Goal: Book appointment/travel/reservation

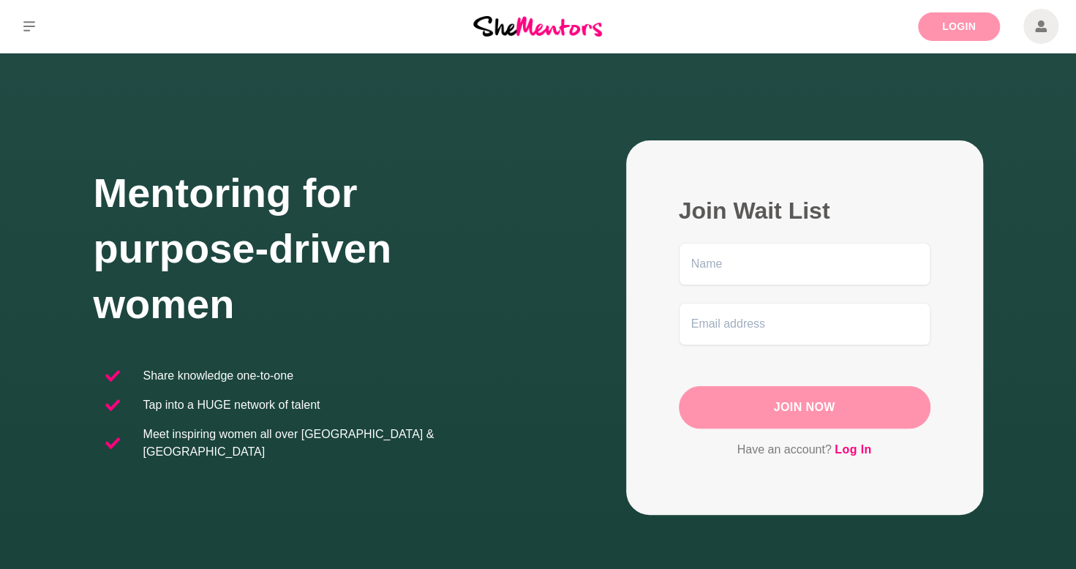
click at [961, 31] on link "Login" at bounding box center [959, 26] width 82 height 29
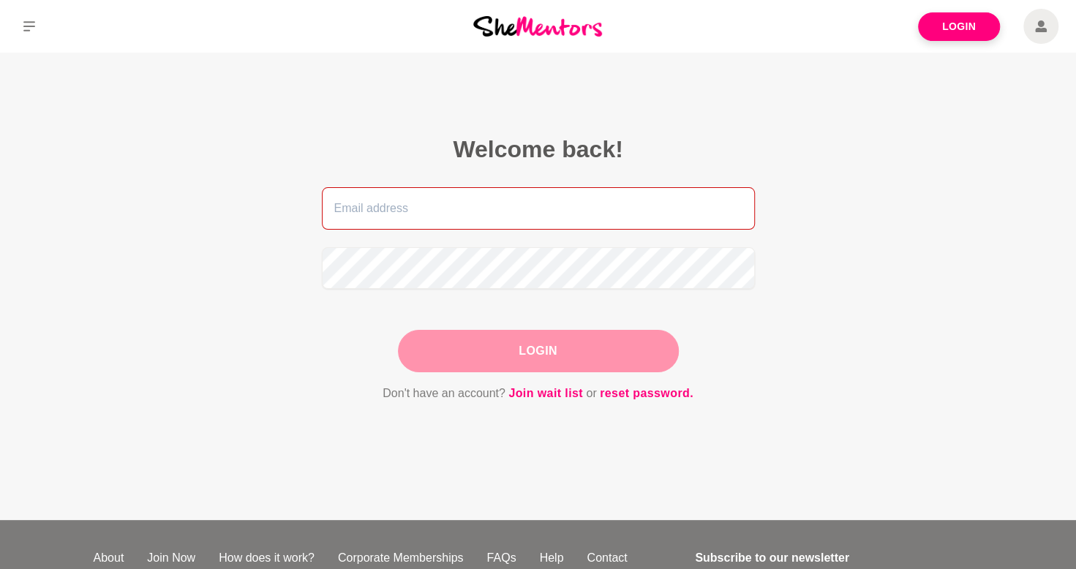
click at [464, 212] on input "email" at bounding box center [538, 208] width 433 height 42
type input "orinesilveira@hotmail.com"
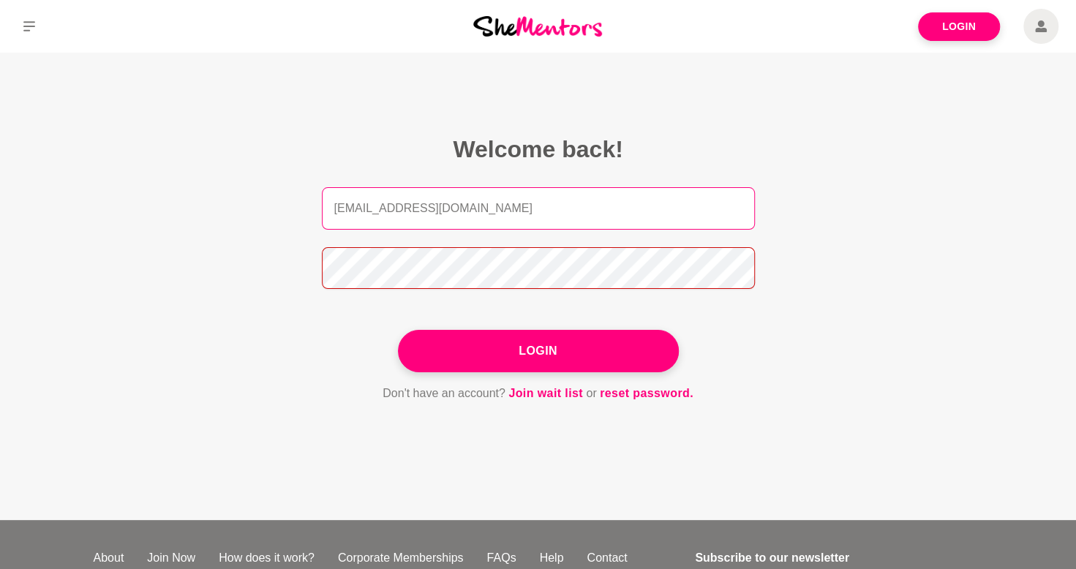
click at [398, 330] on button "Login" at bounding box center [538, 351] width 281 height 42
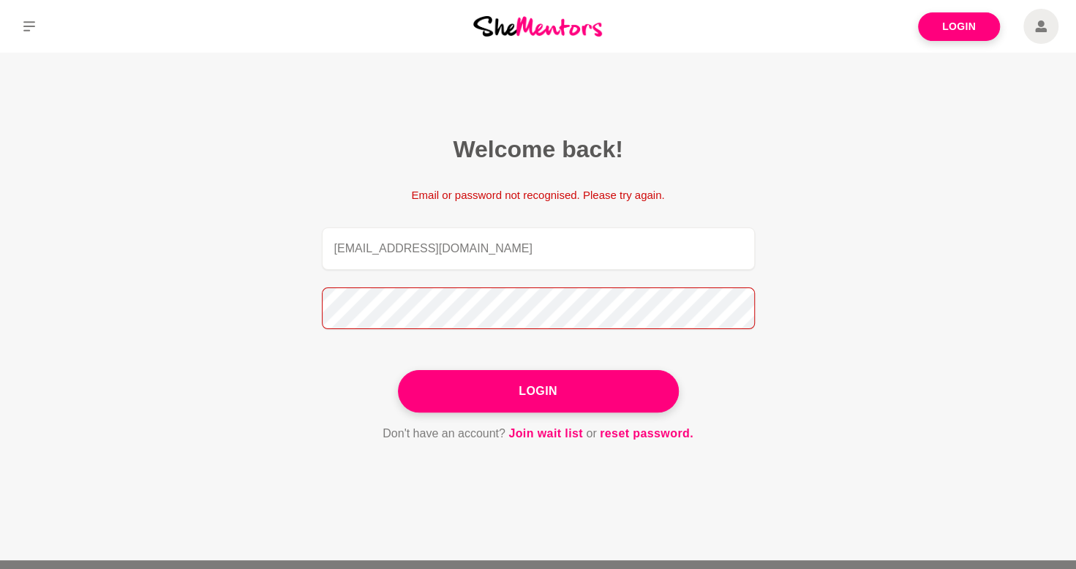
click at [247, 294] on main "Welcome back! Email or password not recognised. Please try again. orinesilveira…" at bounding box center [538, 306] width 1076 height 507
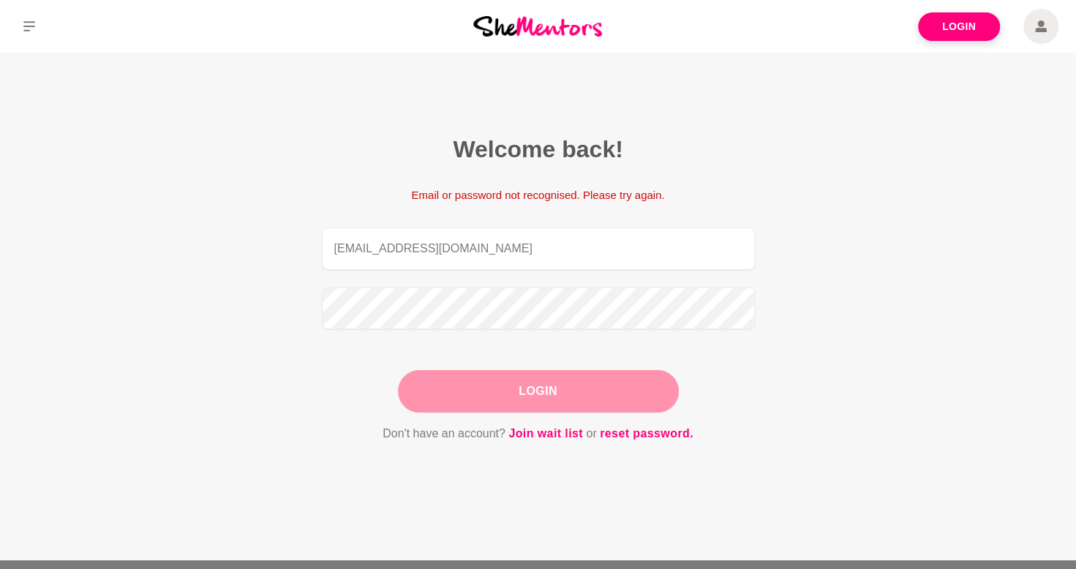
click at [597, 377] on button "Login" at bounding box center [538, 391] width 281 height 42
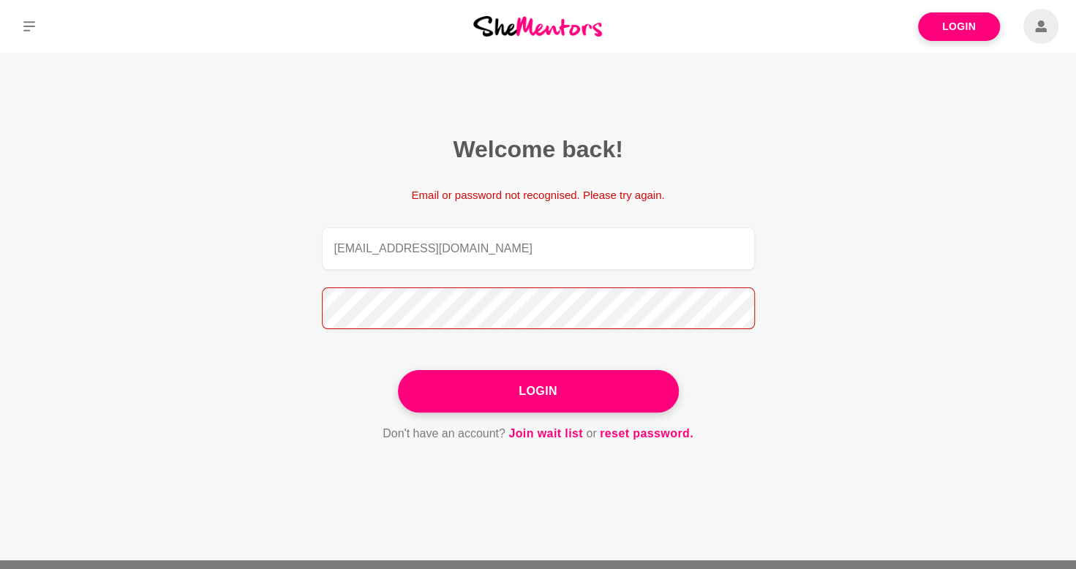
click at [197, 298] on main "Welcome back! Email or password not recognised. Please try again. orinesilveira…" at bounding box center [538, 306] width 1076 height 507
click at [398, 370] on button "Login" at bounding box center [538, 391] width 281 height 42
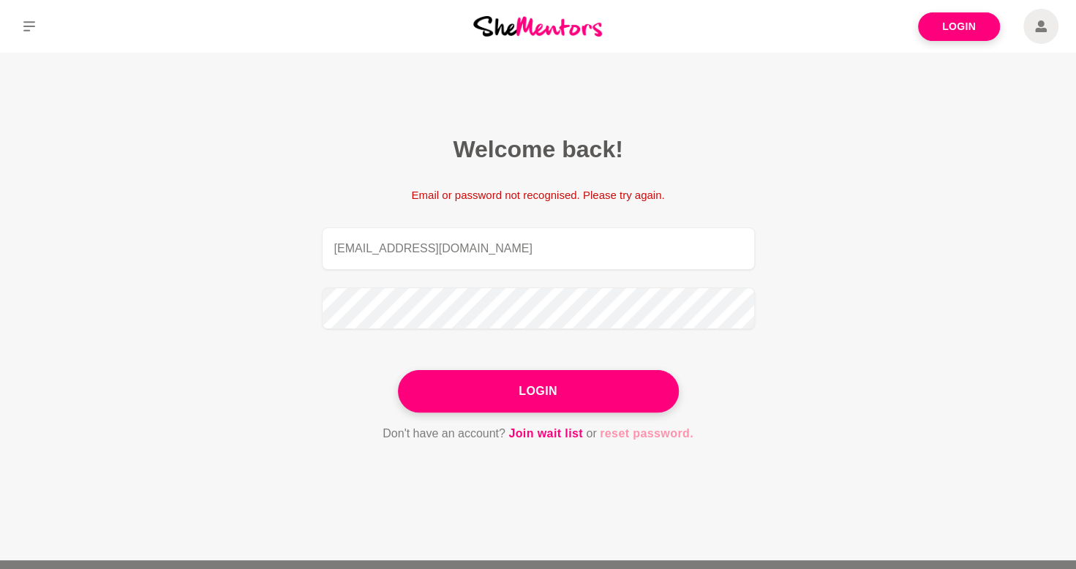
click at [661, 429] on link "reset password." at bounding box center [647, 433] width 94 height 19
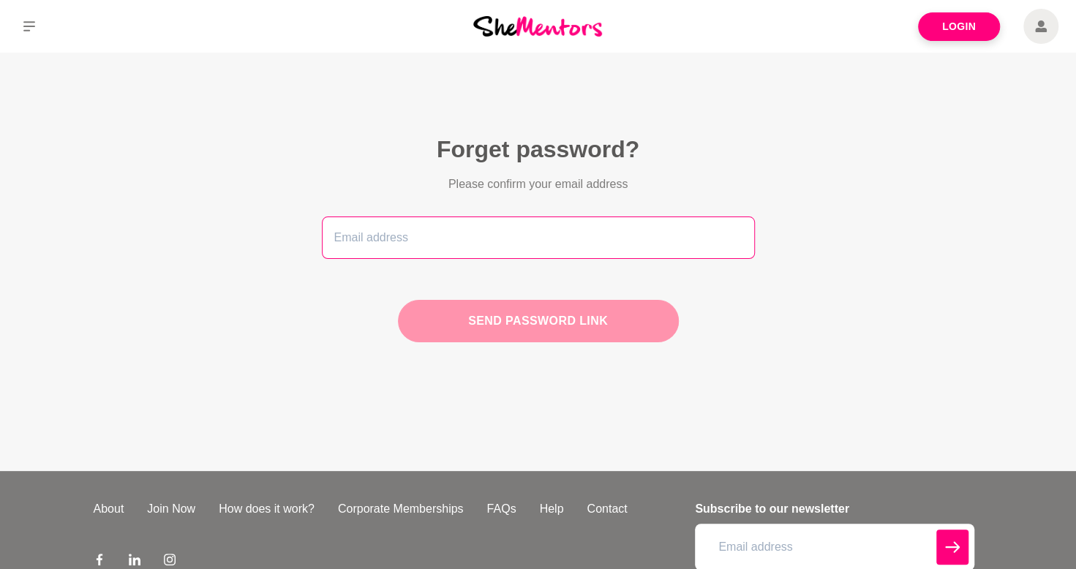
click at [639, 237] on input "email" at bounding box center [538, 237] width 433 height 42
type input "[EMAIL_ADDRESS][DOMAIN_NAME]"
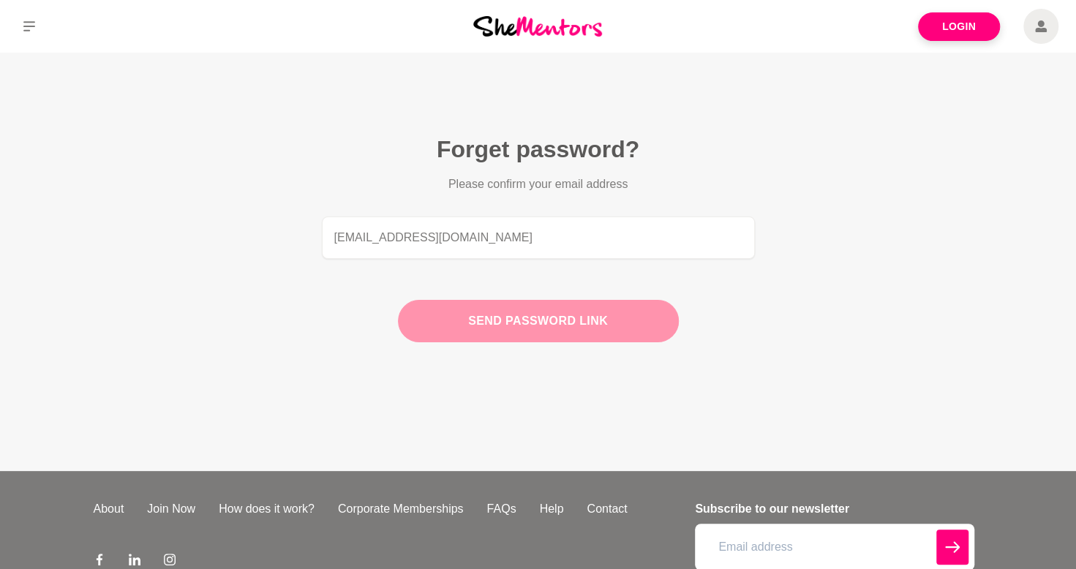
click at [489, 317] on button "Send password link" at bounding box center [538, 321] width 281 height 42
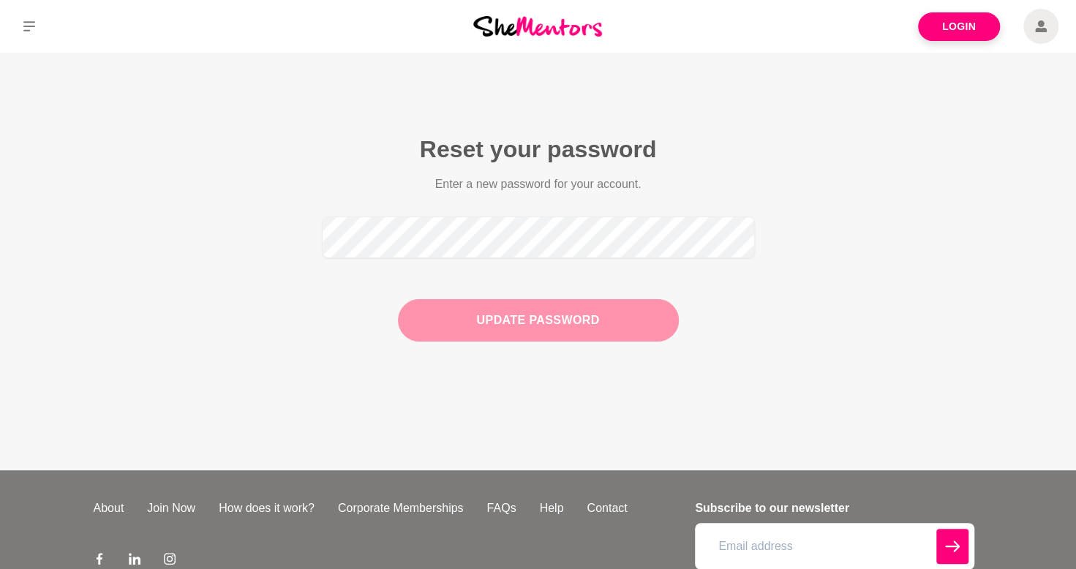
click at [575, 318] on button "Update Password" at bounding box center [538, 320] width 281 height 42
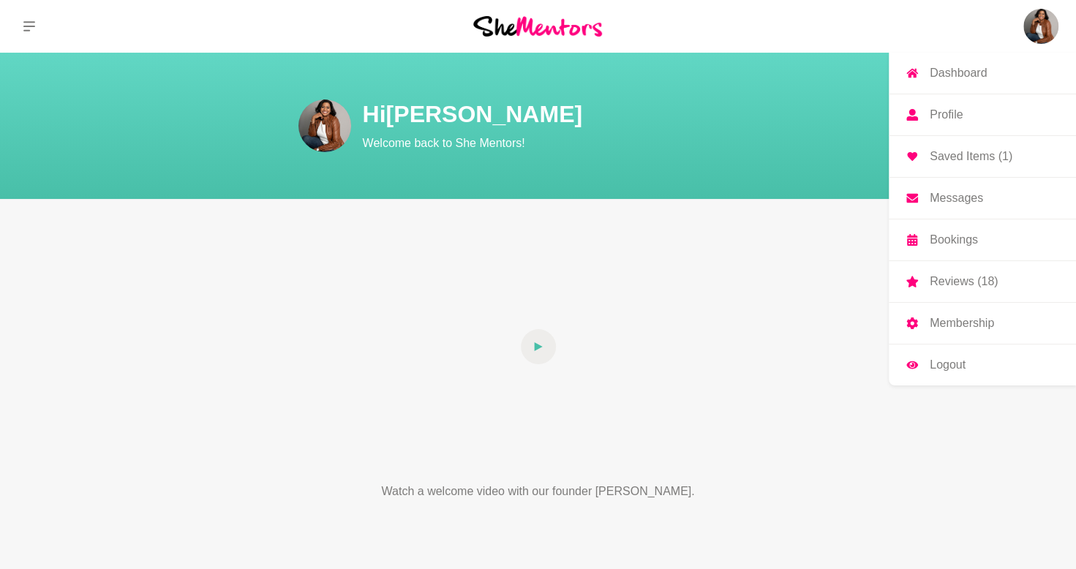
click at [968, 235] on p "Bookings" at bounding box center [953, 240] width 48 height 12
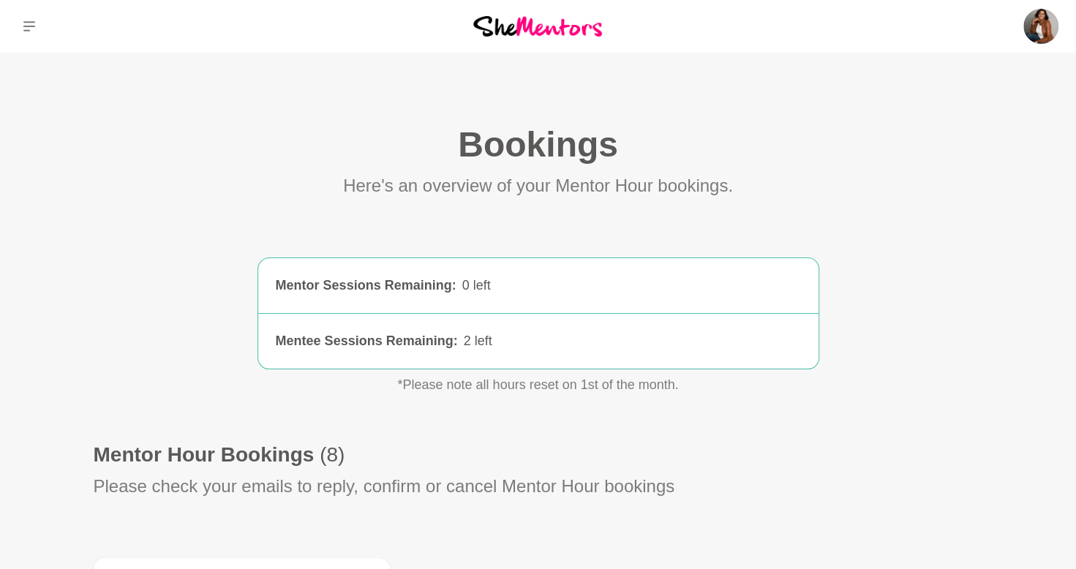
click at [486, 284] on div "0 left" at bounding box center [631, 286] width 339 height 20
click at [1034, 30] on img at bounding box center [1040, 26] width 35 height 35
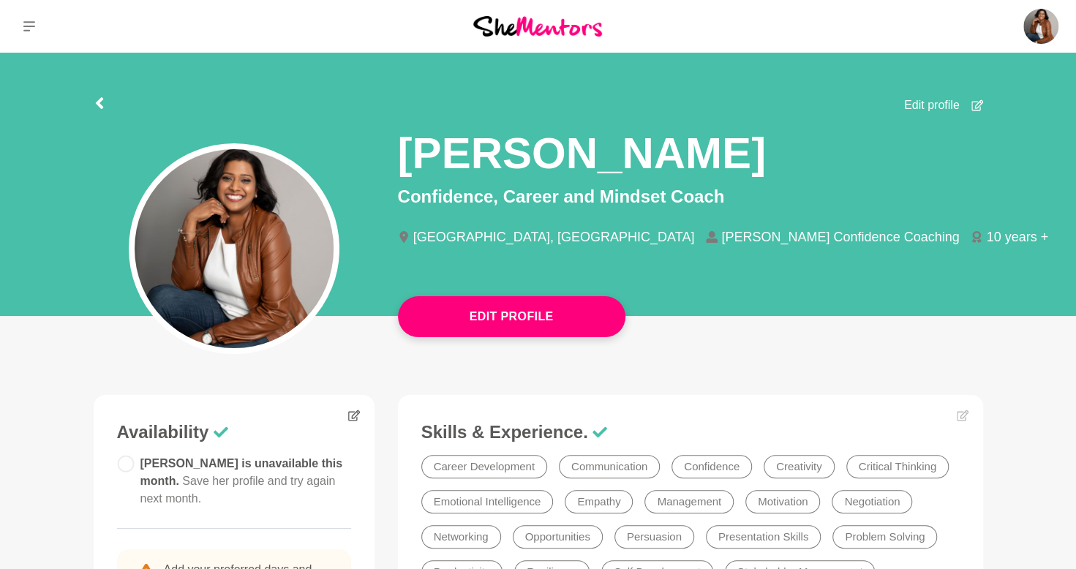
click at [347, 415] on figure "Availability [PERSON_NAME] is unavailable this month. Save her profile and try …" at bounding box center [234, 544] width 281 height 299
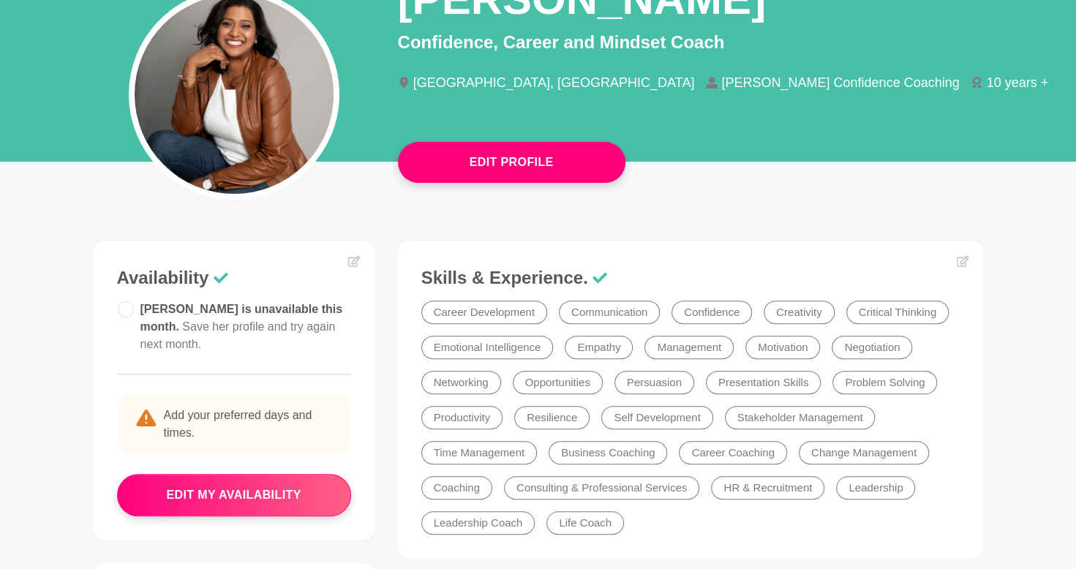
scroll to position [158, 0]
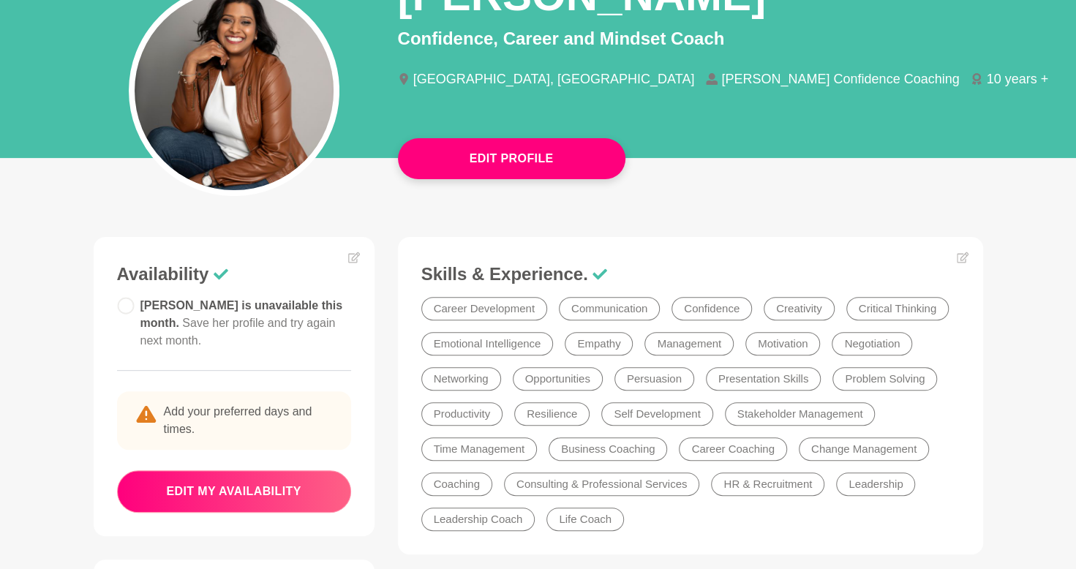
click at [298, 470] on button "edit my availability" at bounding box center [234, 491] width 234 height 42
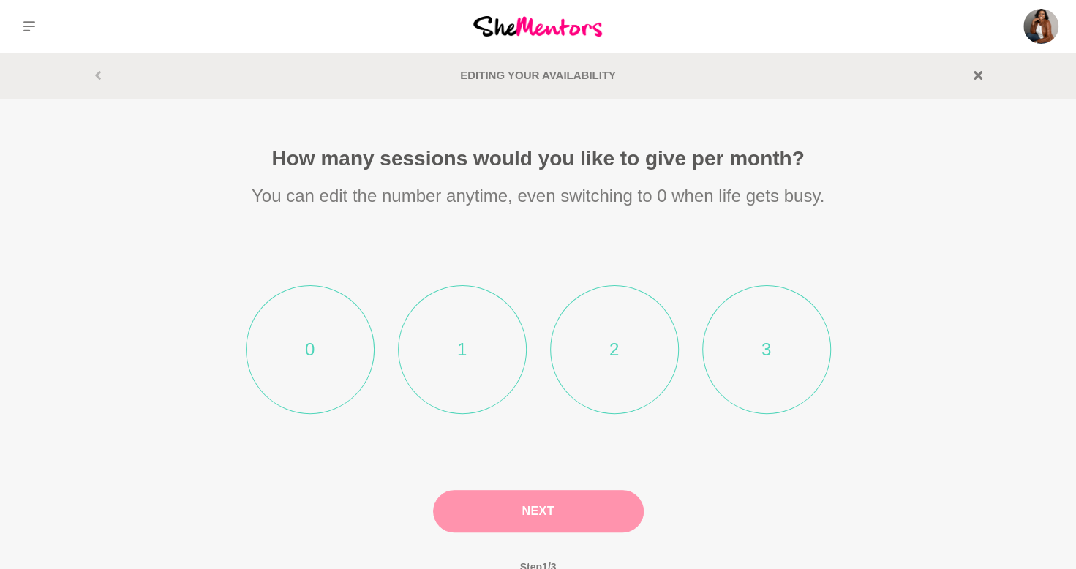
click at [644, 316] on li "2" at bounding box center [614, 349] width 129 height 129
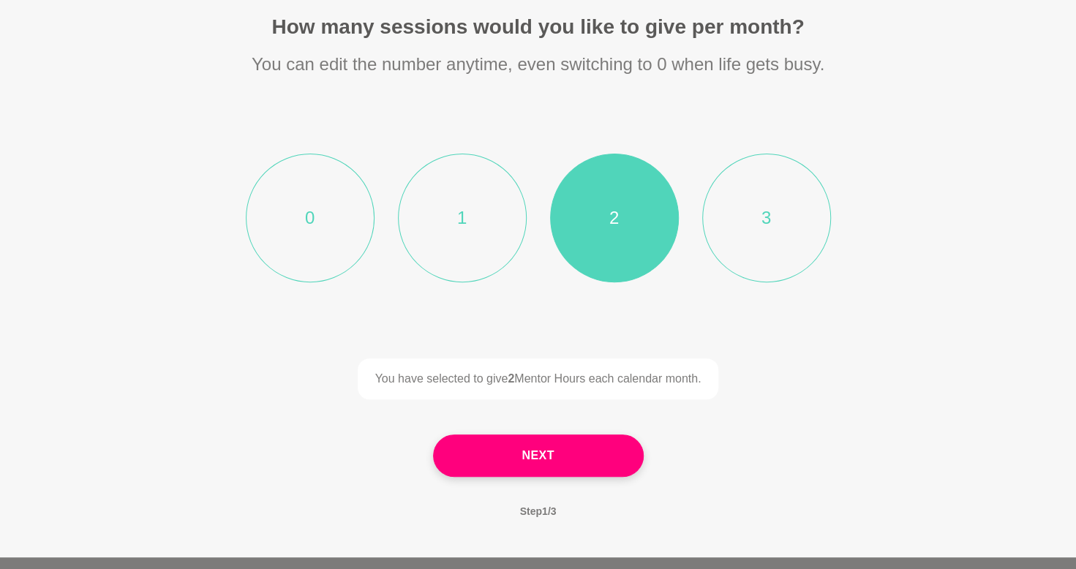
scroll to position [146, 0]
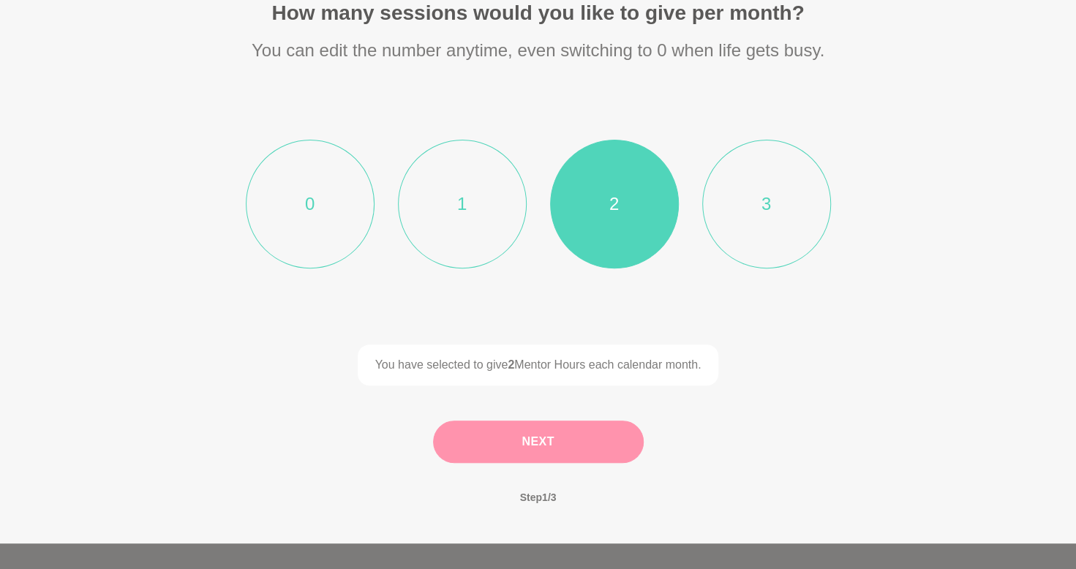
click at [583, 439] on button "Next" at bounding box center [538, 441] width 211 height 42
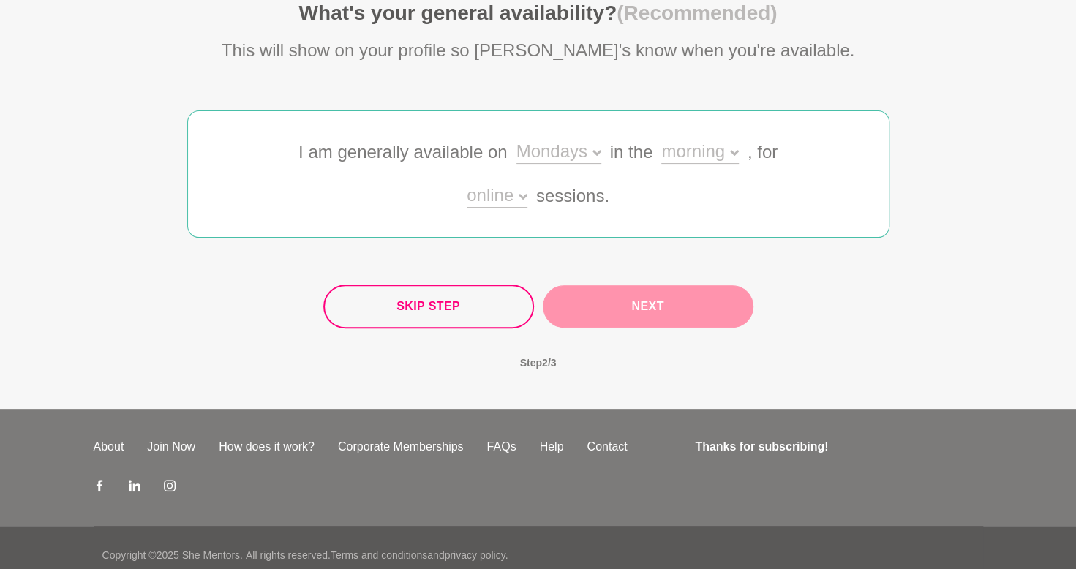
click at [545, 146] on div "Mondays" at bounding box center [558, 153] width 85 height 21
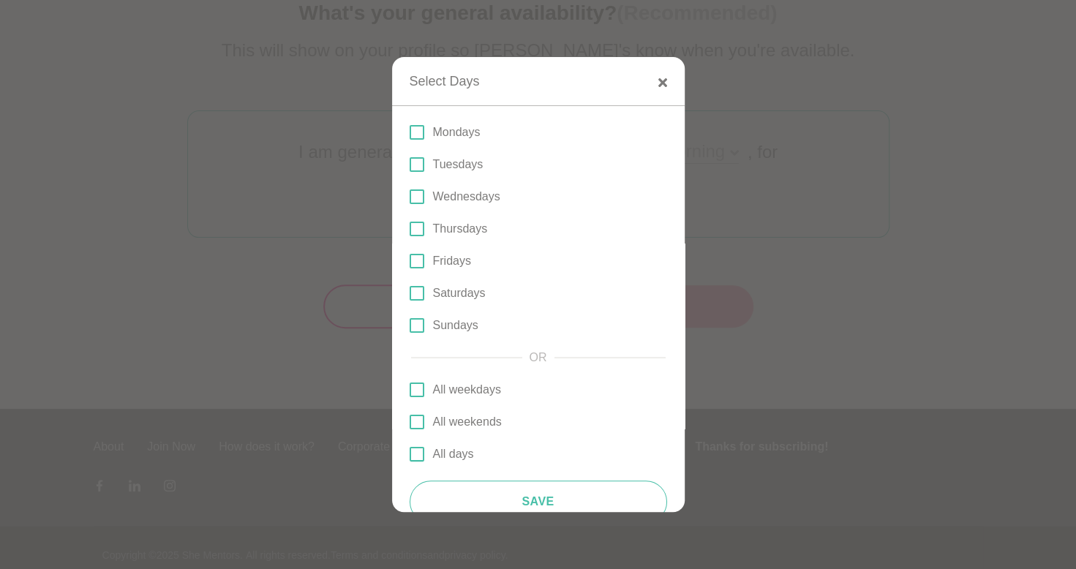
click at [417, 450] on span at bounding box center [417, 454] width 15 height 15
click at [410, 454] on input "All days" at bounding box center [410, 454] width 0 height 0
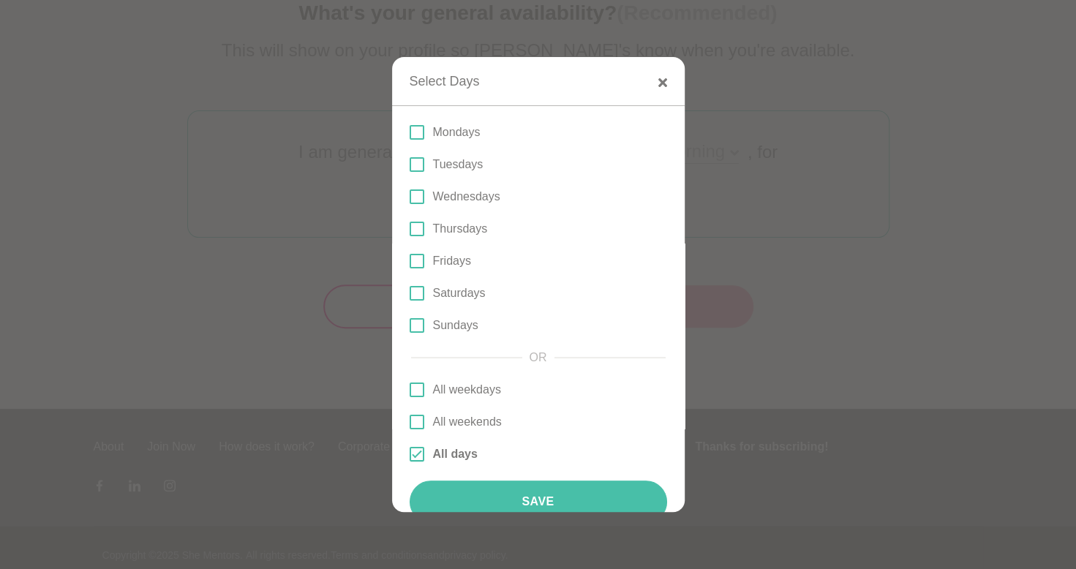
click at [510, 487] on button "Save" at bounding box center [538, 501] width 257 height 42
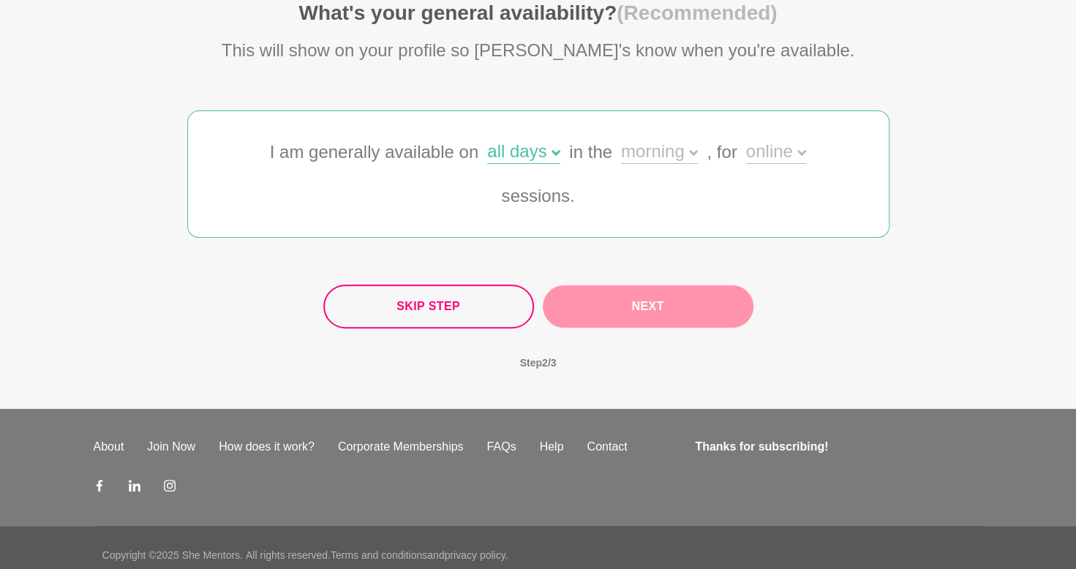
click at [690, 156] on icon at bounding box center [693, 152] width 9 height 9
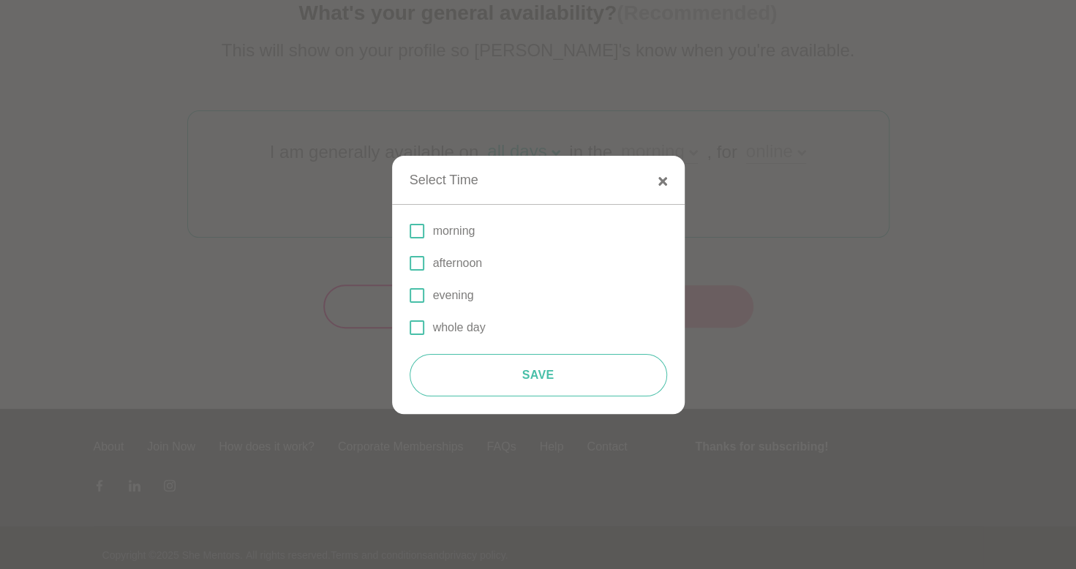
click at [421, 297] on span at bounding box center [417, 295] width 15 height 15
click at [410, 295] on input "evening" at bounding box center [410, 295] width 0 height 0
click at [417, 268] on span at bounding box center [417, 263] width 15 height 15
click at [410, 263] on input "afternoon" at bounding box center [410, 263] width 0 height 0
click at [417, 233] on span at bounding box center [417, 231] width 15 height 15
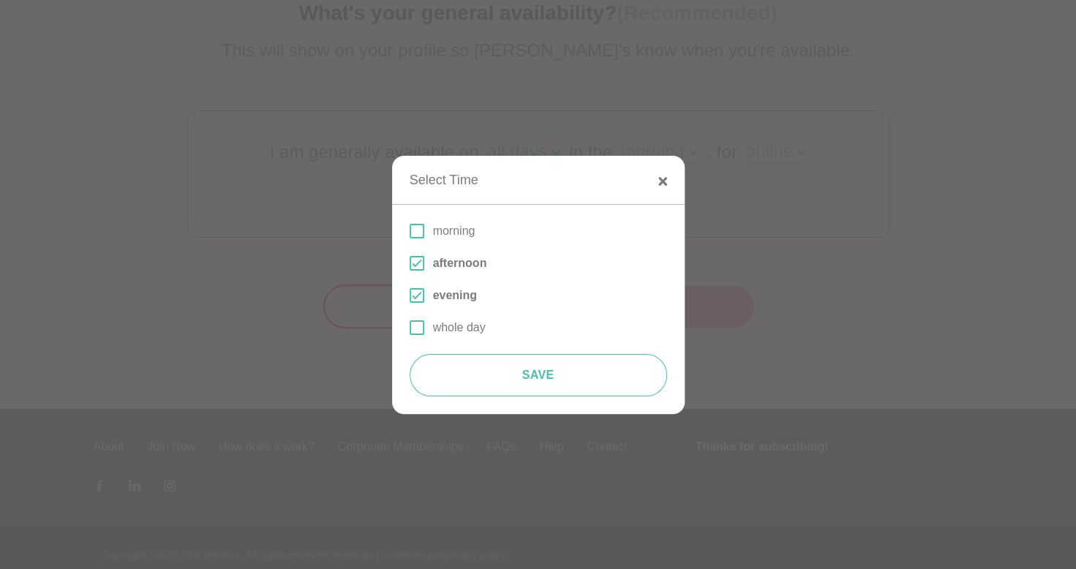
click at [410, 231] on input "morning" at bounding box center [410, 231] width 0 height 0
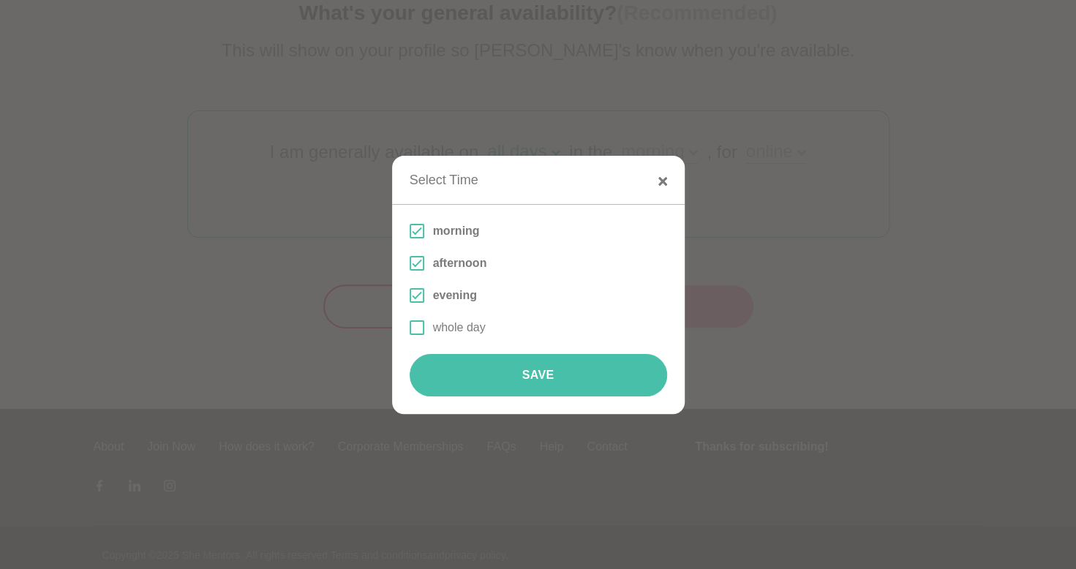
click at [525, 385] on button "Save" at bounding box center [538, 375] width 257 height 42
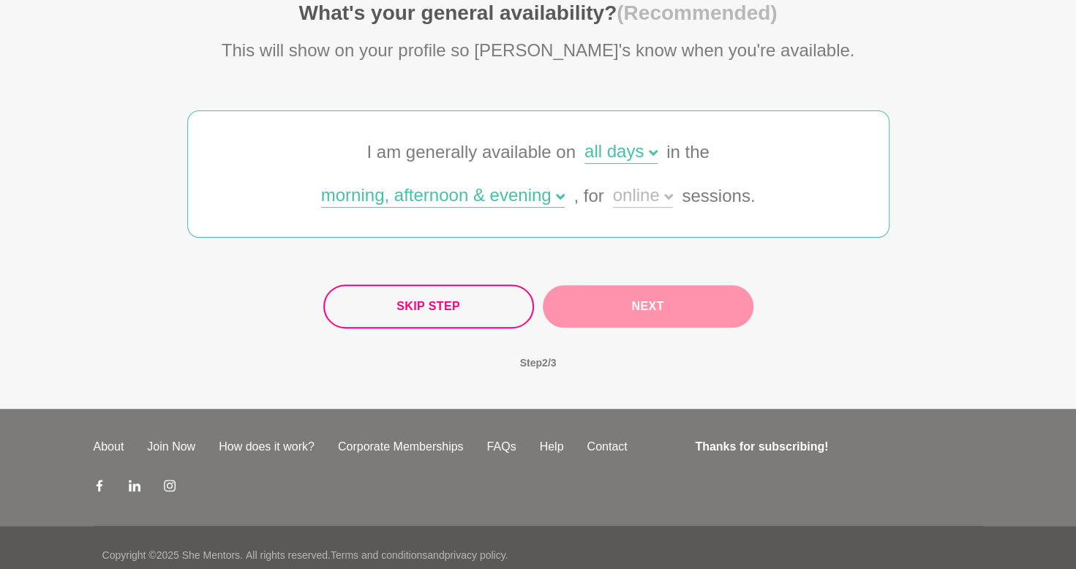
click at [652, 196] on div "online" at bounding box center [643, 196] width 61 height 21
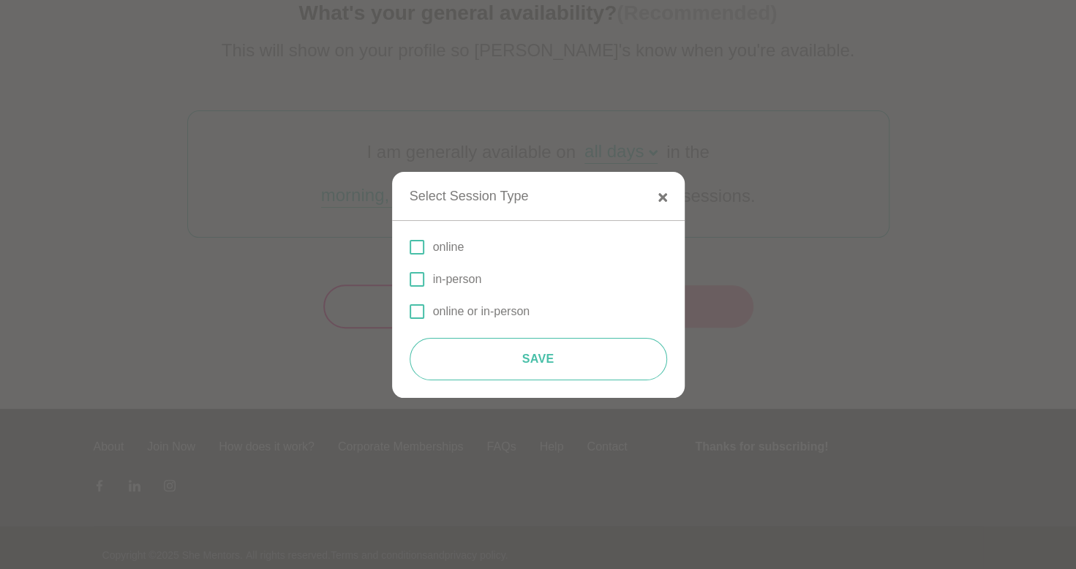
click at [458, 246] on p "online" at bounding box center [448, 247] width 31 height 18
click at [410, 247] on input "online" at bounding box center [410, 247] width 0 height 0
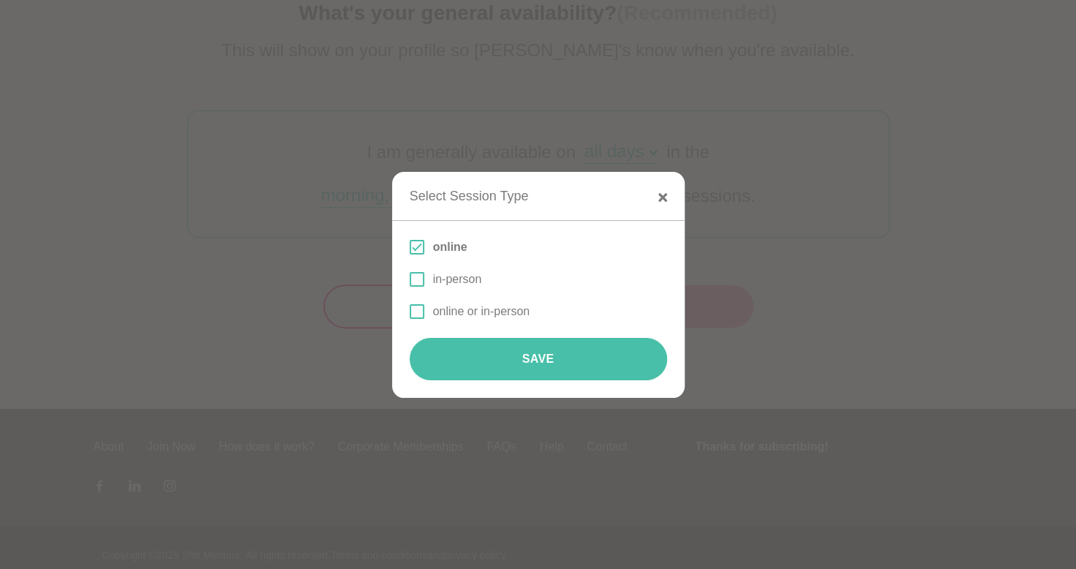
click at [527, 348] on button "Save" at bounding box center [538, 359] width 257 height 42
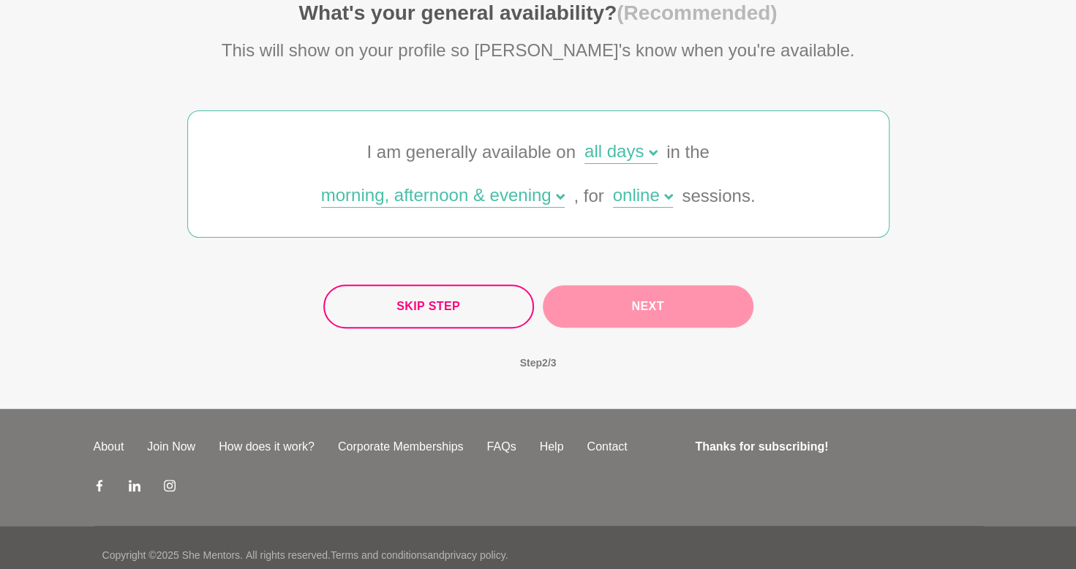
click at [636, 306] on button "Next" at bounding box center [648, 306] width 211 height 42
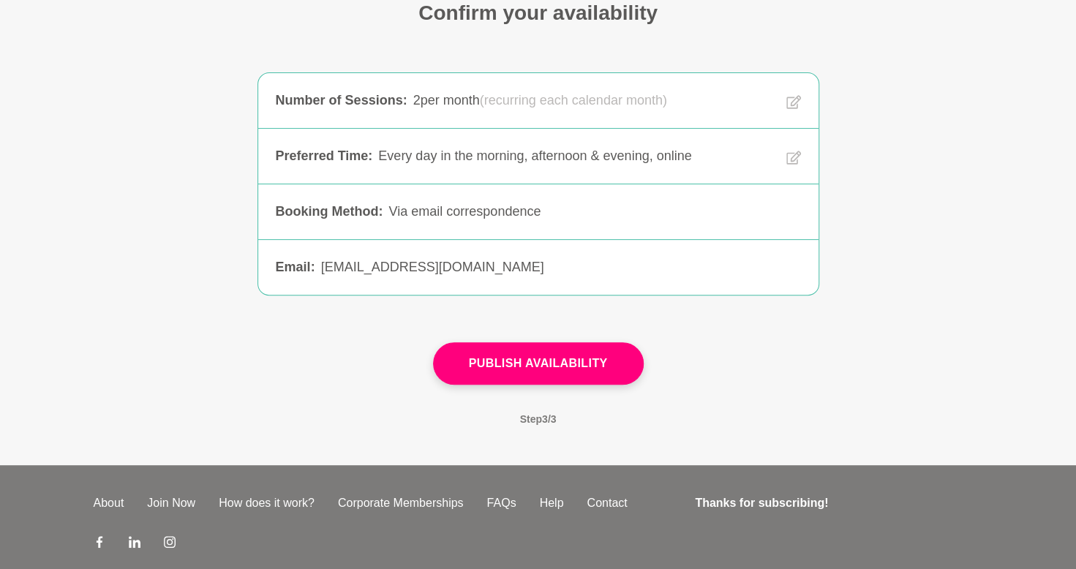
click at [497, 264] on div "[EMAIL_ADDRESS][DOMAIN_NAME]" at bounding box center [561, 267] width 480 height 20
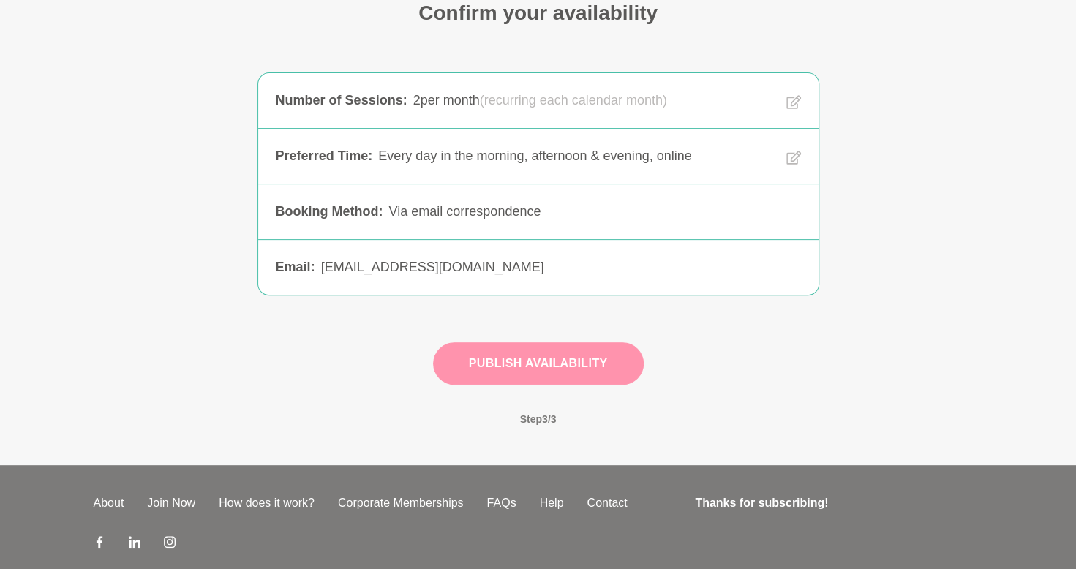
click at [518, 347] on button "Publish Availability" at bounding box center [538, 363] width 211 height 42
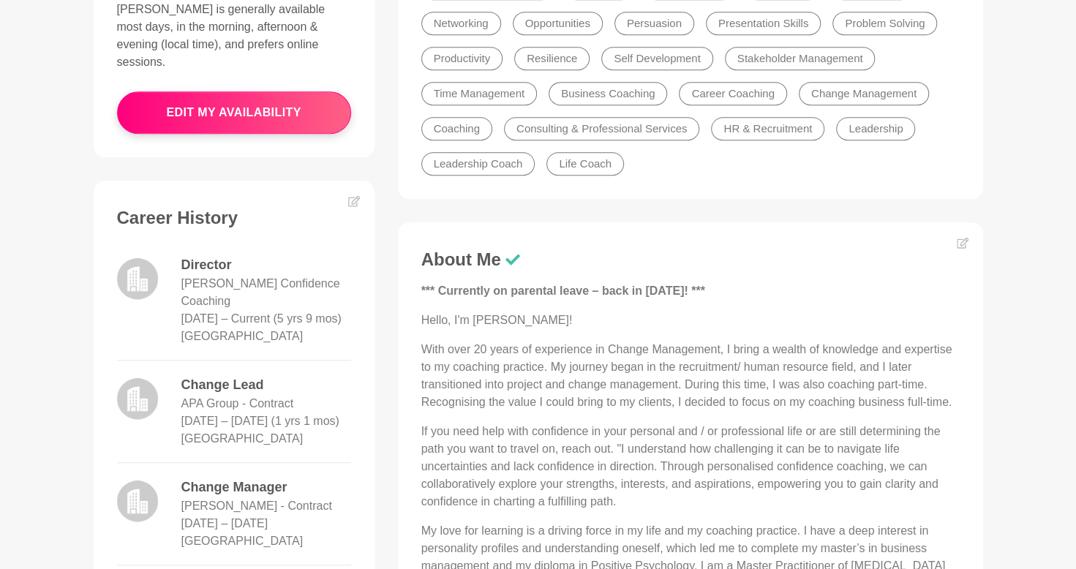
scroll to position [525, 0]
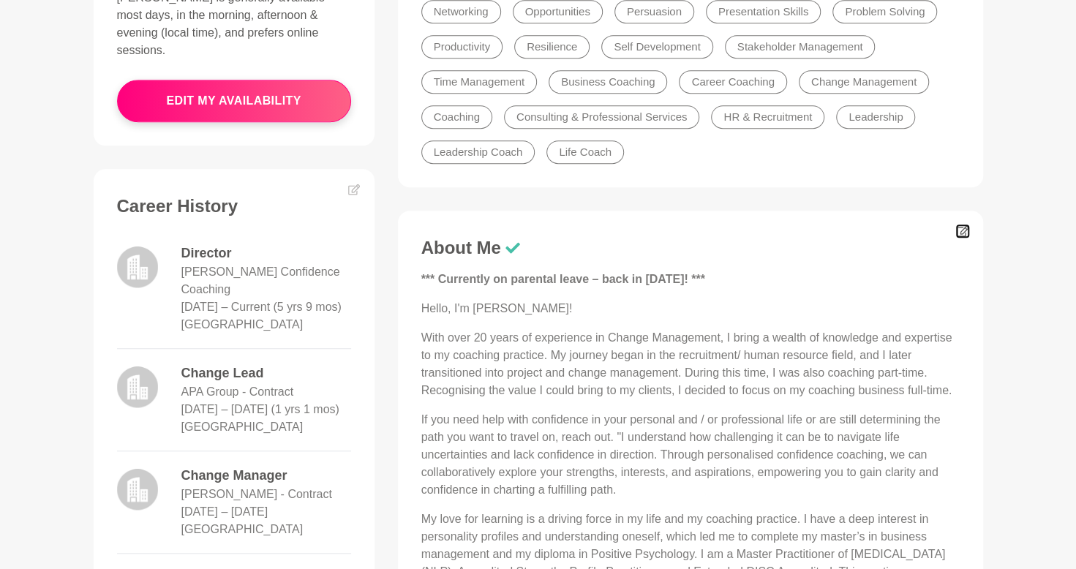
click at [961, 227] on icon at bounding box center [962, 231] width 12 height 11
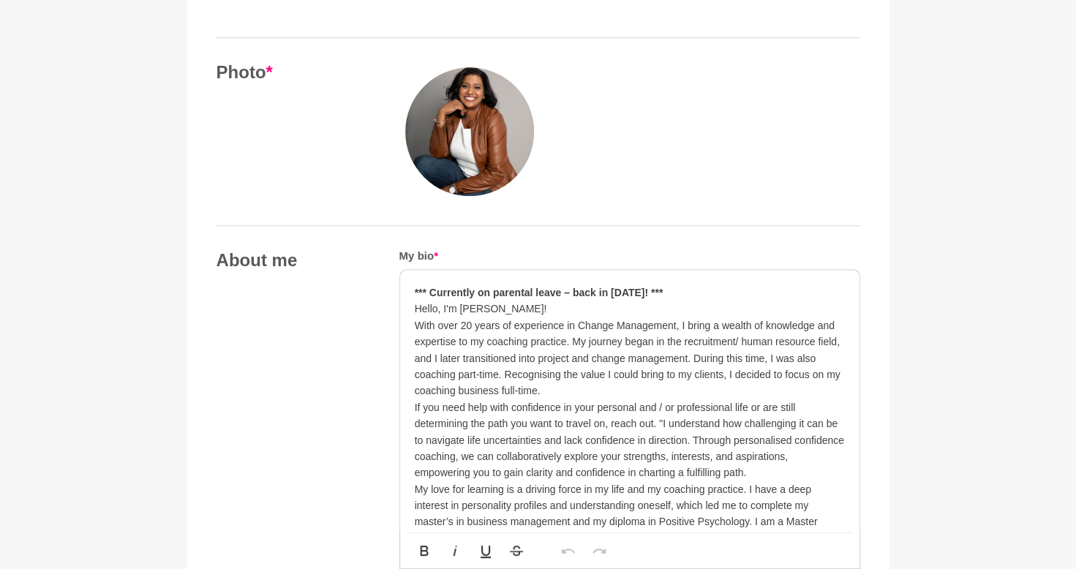
scroll to position [623, 0]
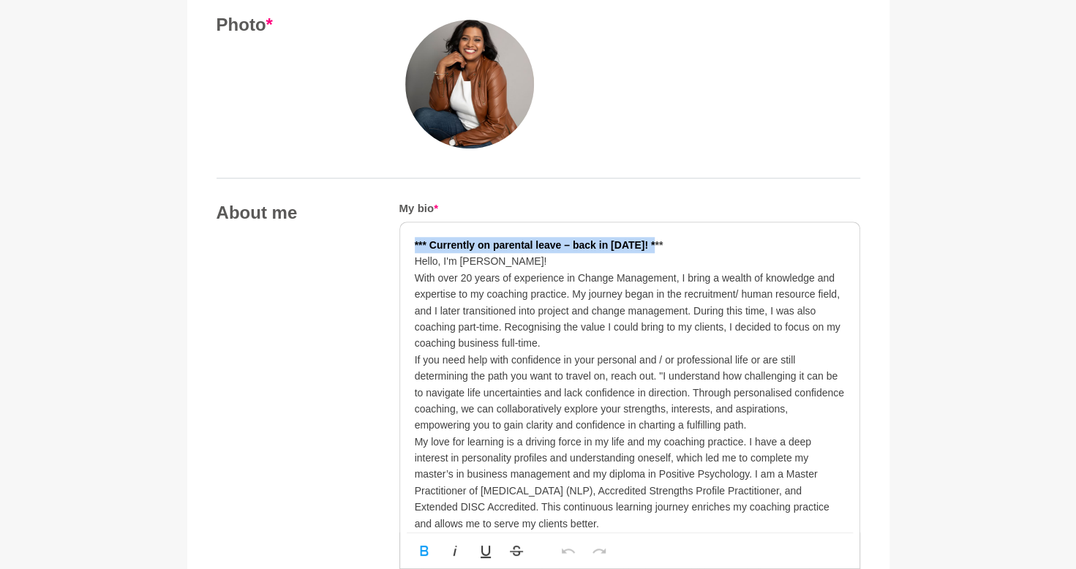
drag, startPoint x: 655, startPoint y: 238, endPoint x: 402, endPoint y: 215, distance: 254.1
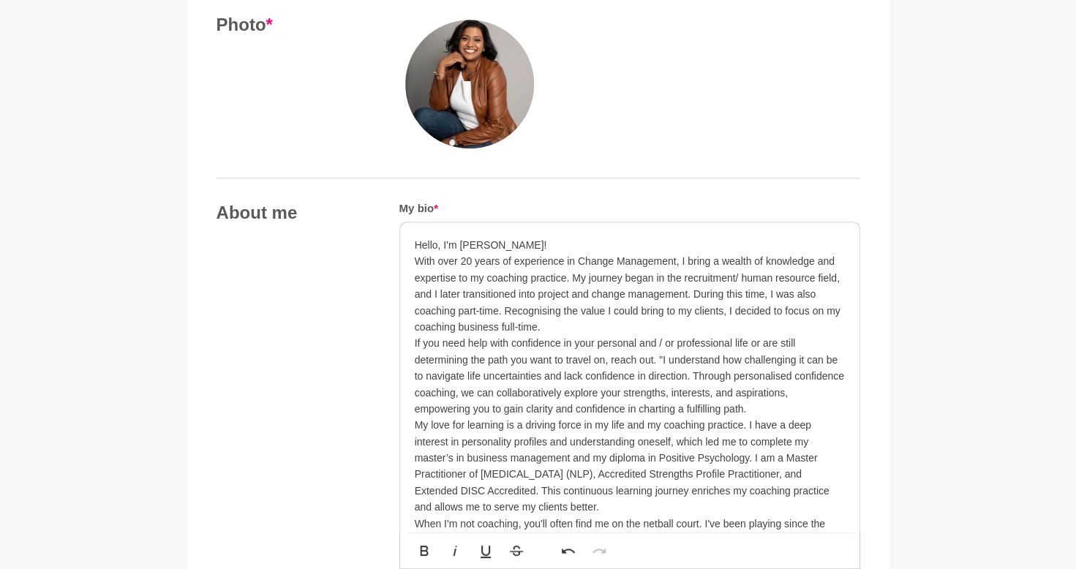
click at [582, 328] on p "With over 20 years of experience in Change Management, I bring a wealth of know…" at bounding box center [630, 294] width 430 height 82
click at [744, 399] on p "If you need help with confidence in your personal and / or professional life or…" at bounding box center [630, 376] width 430 height 82
click at [712, 498] on p "My love for learning is a driving force in my life and my coaching practice. I …" at bounding box center [630, 466] width 430 height 98
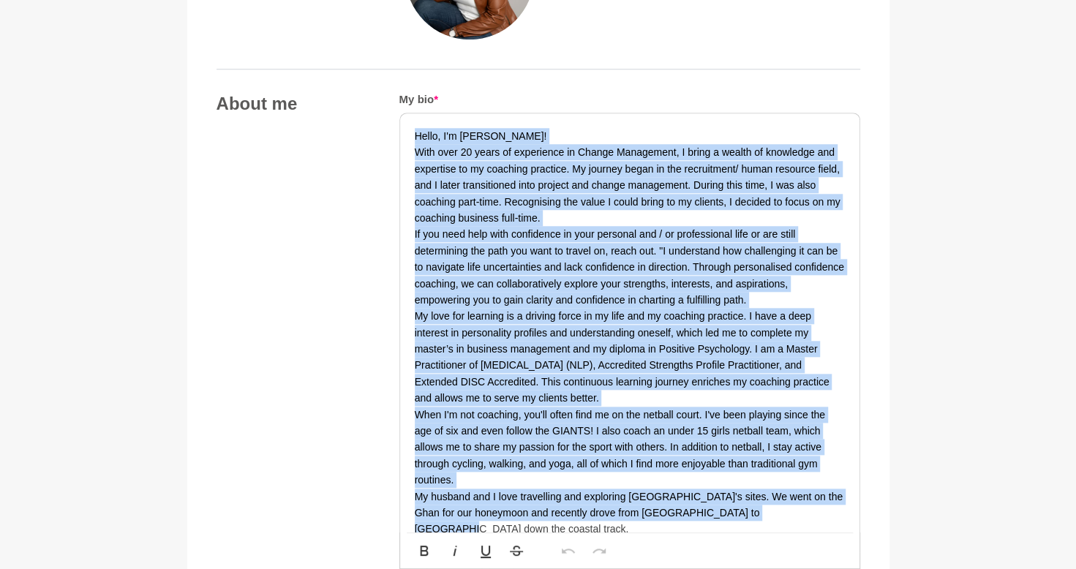
scroll to position [710, 0]
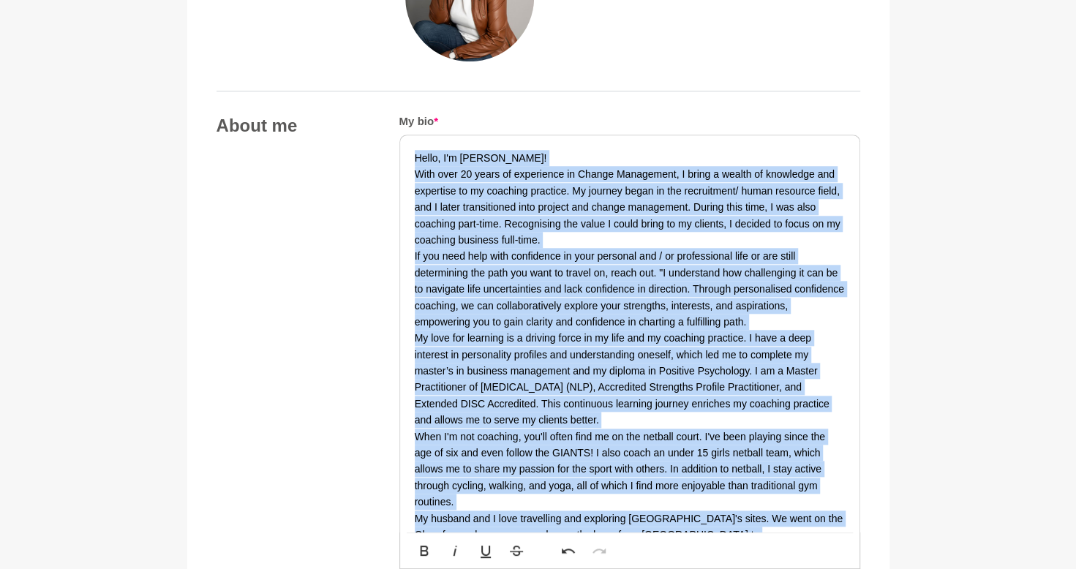
drag, startPoint x: 775, startPoint y: 261, endPoint x: 387, endPoint y: 133, distance: 408.8
click at [387, 133] on div "About me My bio * Hello, I'm [PERSON_NAME]! With over 20 years of experience in…" at bounding box center [538, 532] width 644 height 834
copy div "Hello, I'm [PERSON_NAME]! With over 20 years of experience in Change Management…"
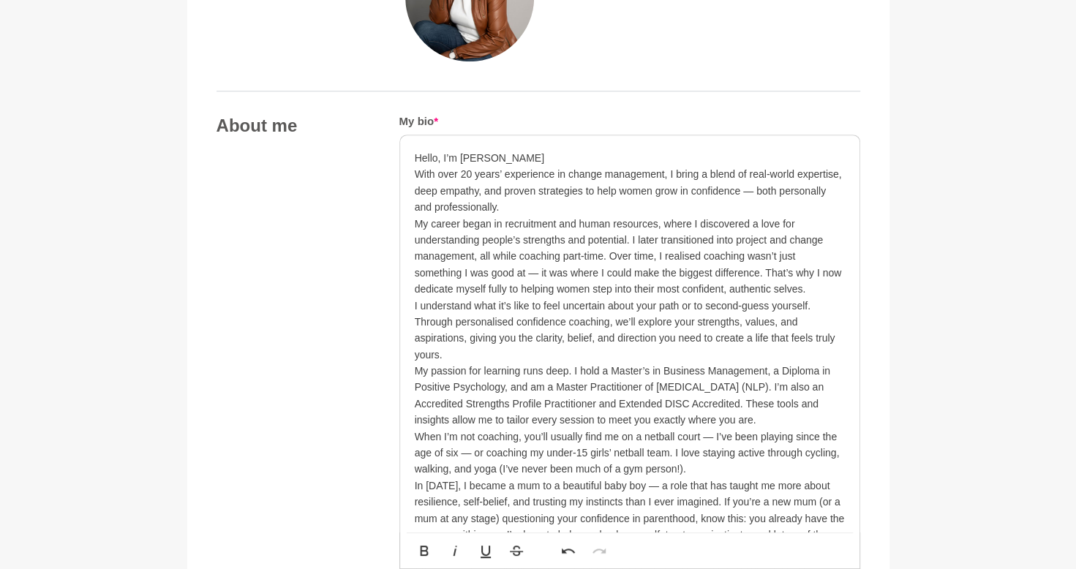
click at [566, 151] on p "Hello, I’m [PERSON_NAME]" at bounding box center [630, 158] width 430 height 16
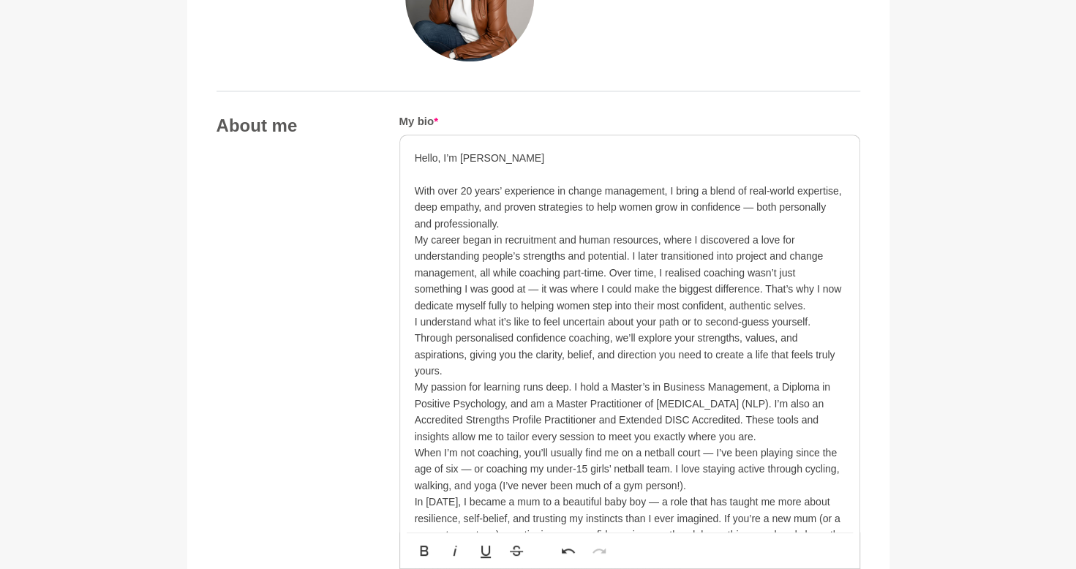
click at [812, 219] on p "With over 20 years’ experience in change management, I bring a blend of real-wo…" at bounding box center [630, 207] width 430 height 49
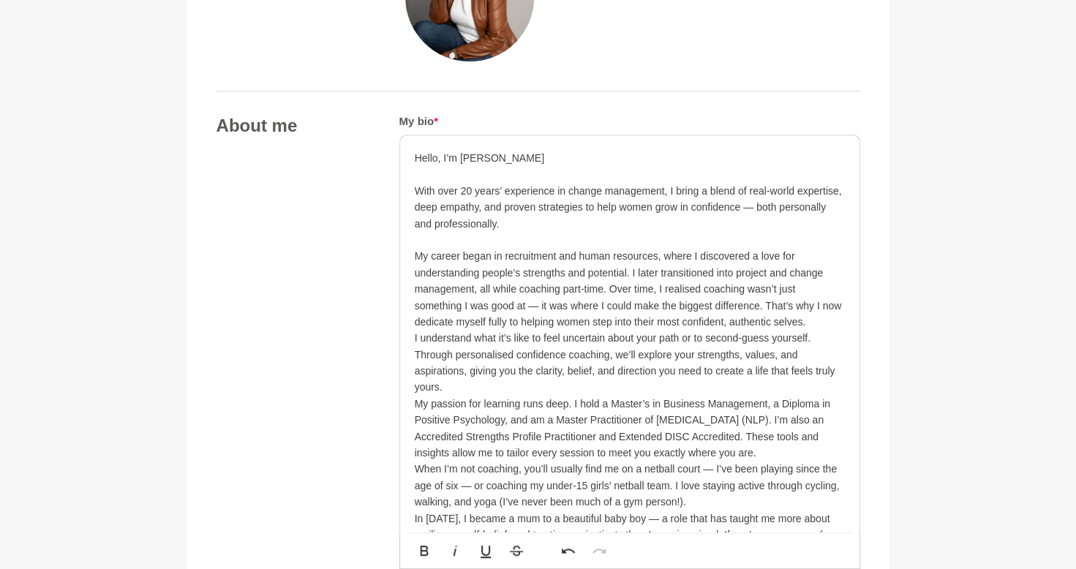
click at [663, 389] on p "I understand what it’s like to feel uncertain about your path or to second-gues…" at bounding box center [630, 363] width 430 height 66
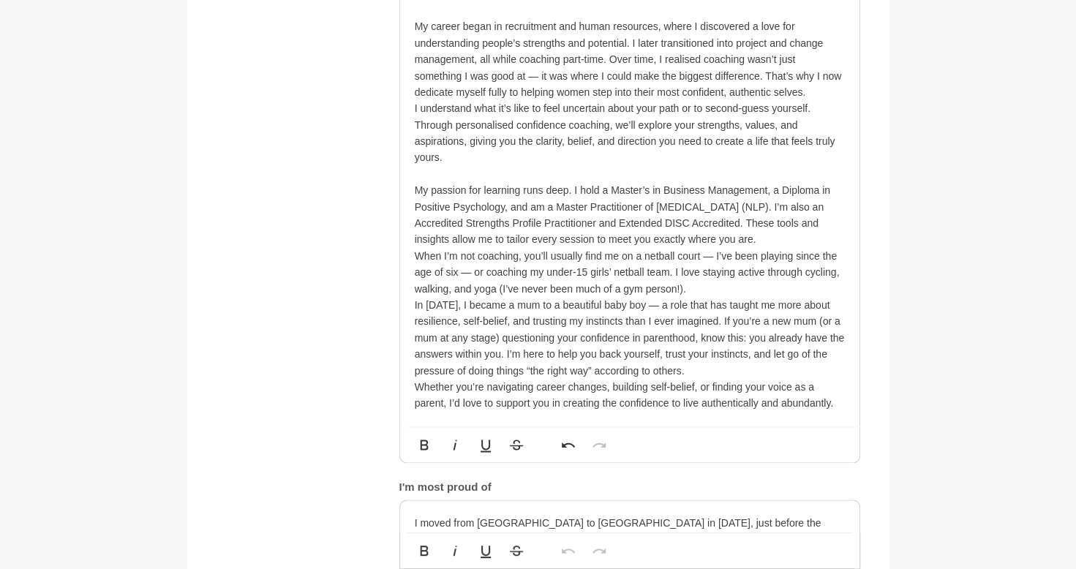
scroll to position [953, 0]
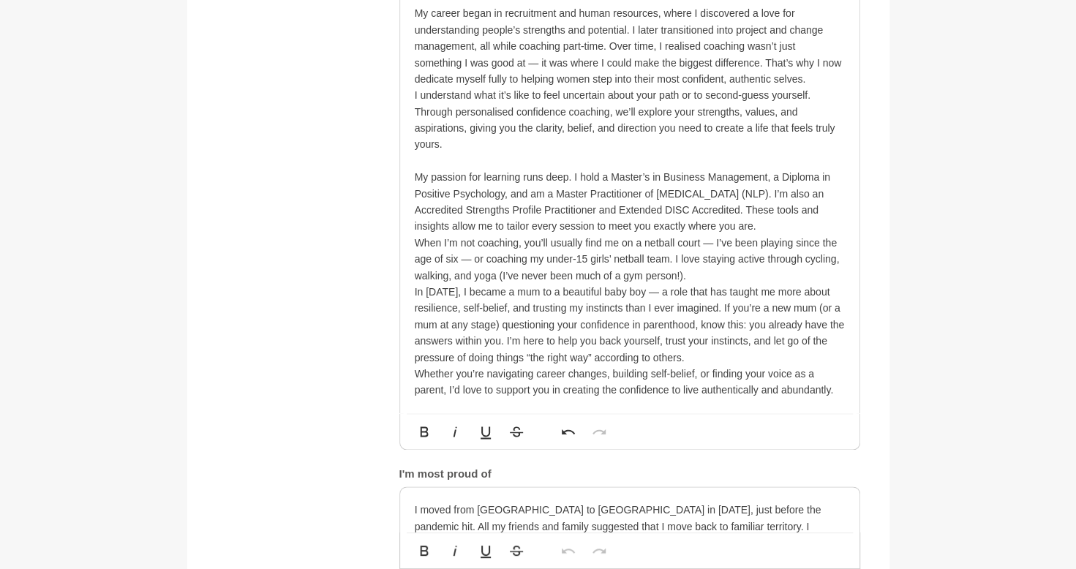
click at [759, 268] on p "When I’m not coaching, you’ll usually find me on a netball court — I’ve been pl…" at bounding box center [630, 259] width 430 height 49
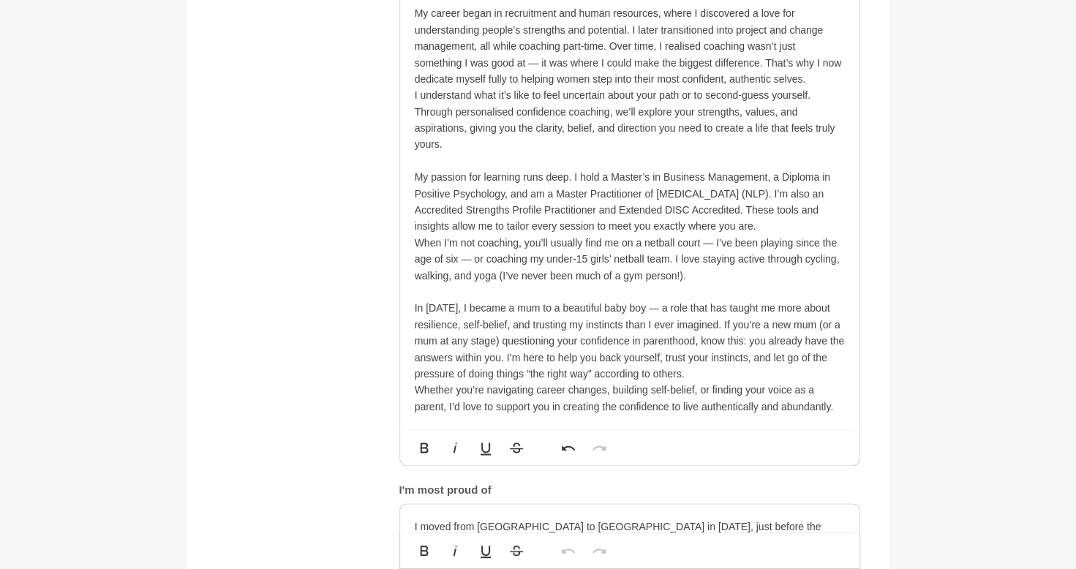
click at [746, 366] on p "In [DATE], I became a mum to a beautiful baby boy — a role that has taught me m…" at bounding box center [630, 341] width 430 height 82
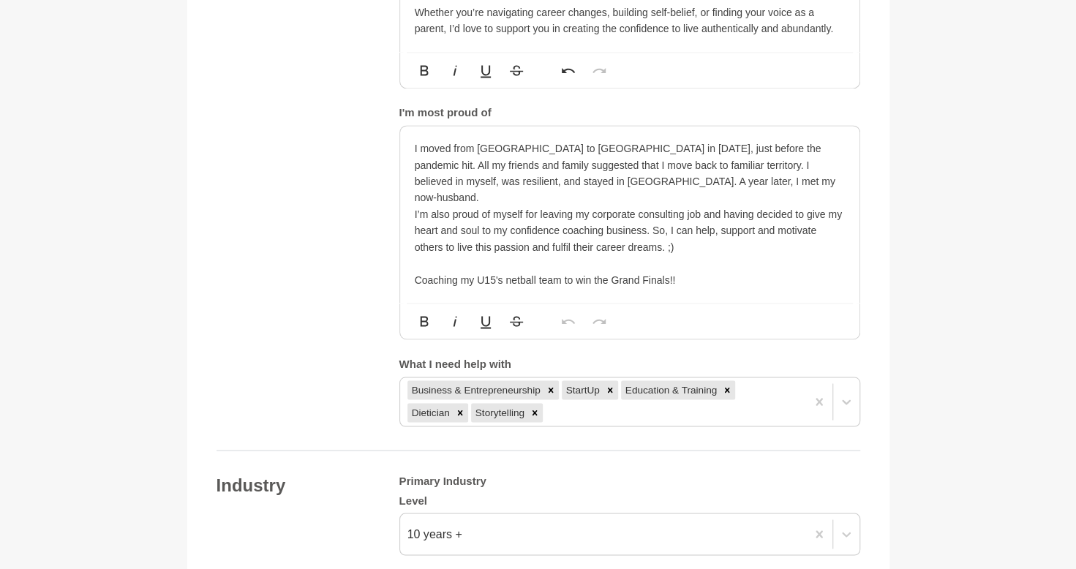
scroll to position [1364, 0]
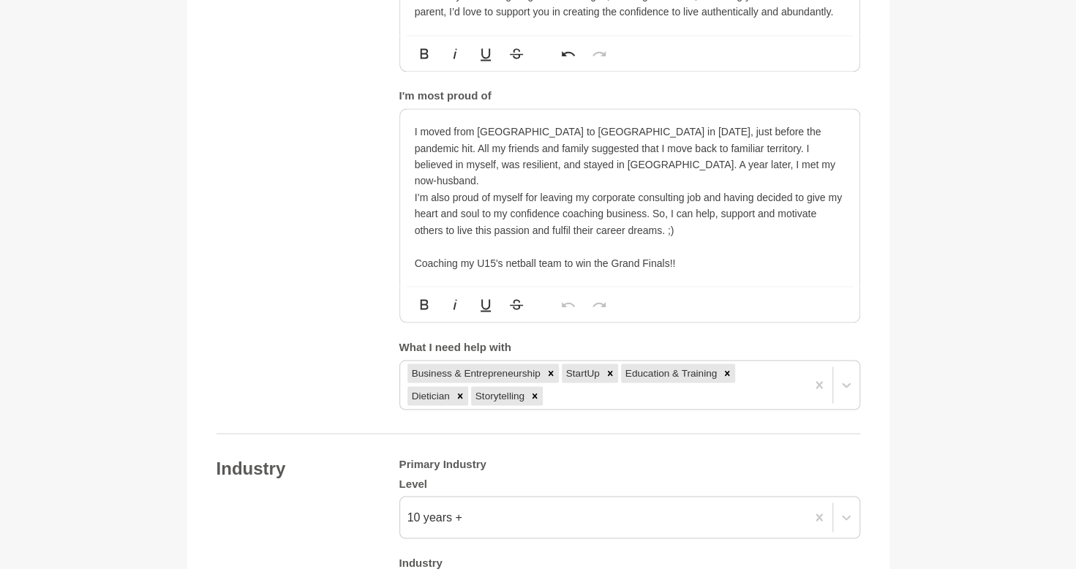
click at [698, 238] on p at bounding box center [630, 246] width 430 height 16
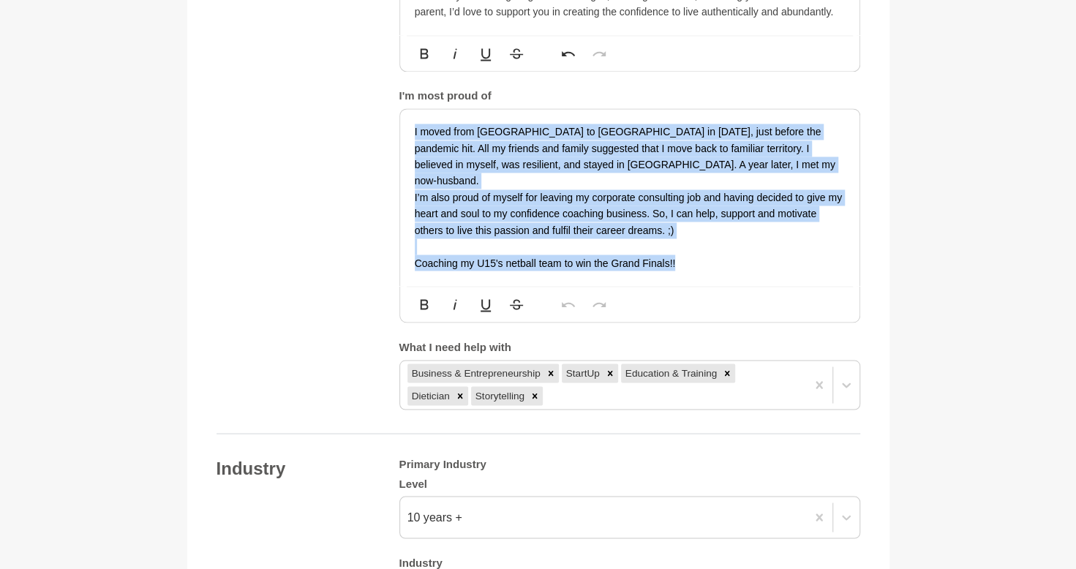
drag, startPoint x: 686, startPoint y: 246, endPoint x: 371, endPoint y: 81, distance: 354.9
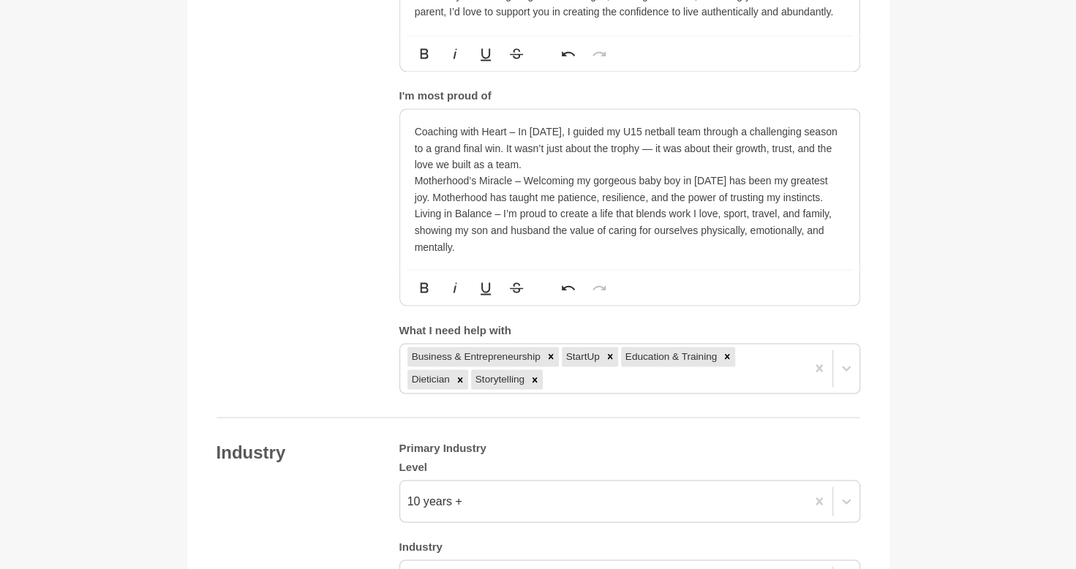
click at [768, 165] on p "Coaching with Heart – In [DATE], I guided my U15 netball team through a challen…" at bounding box center [630, 148] width 430 height 49
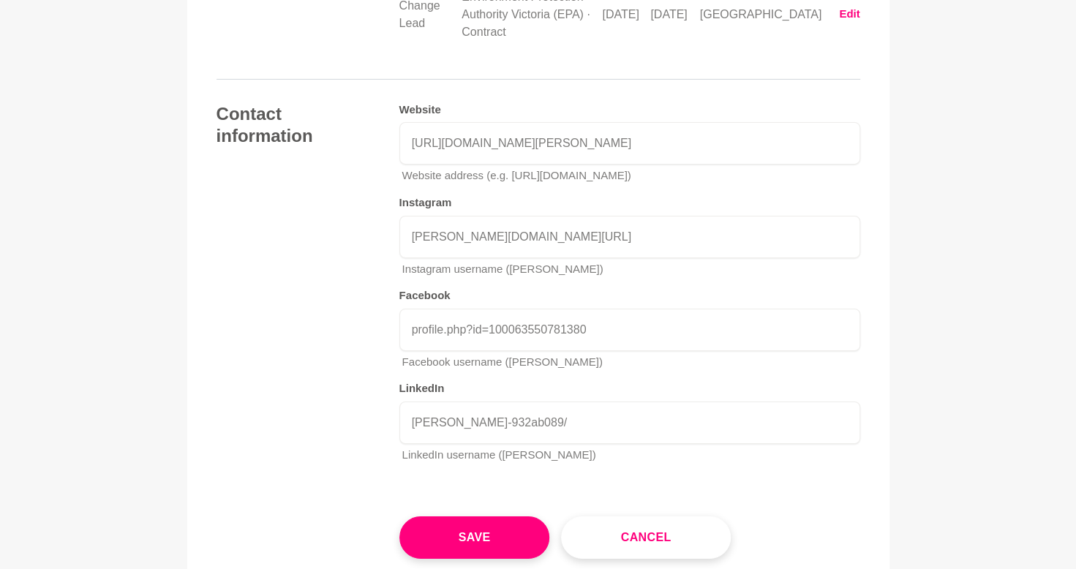
scroll to position [2875, 0]
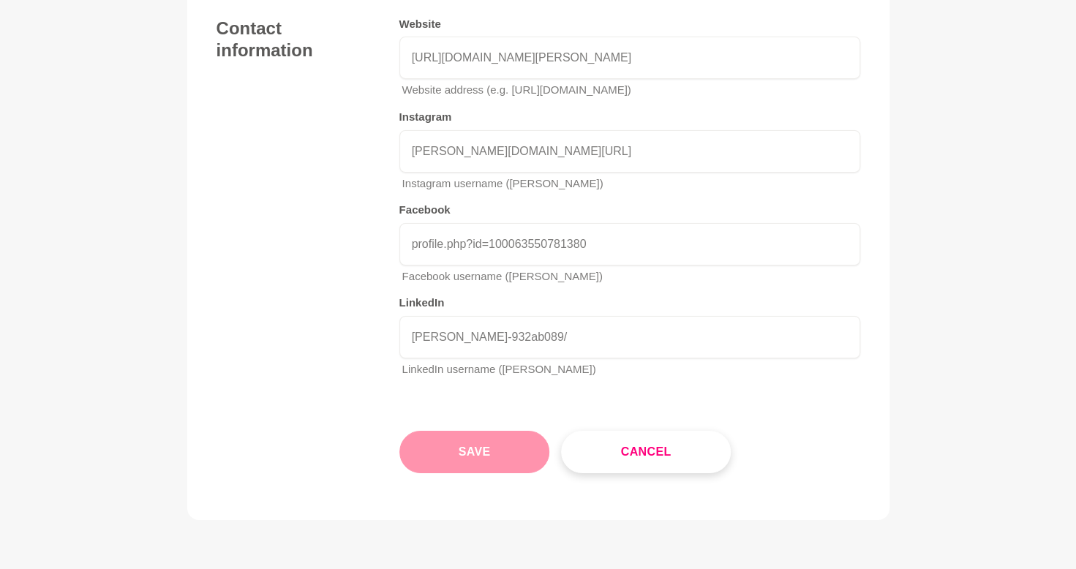
click at [505, 435] on button "Save" at bounding box center [474, 452] width 151 height 42
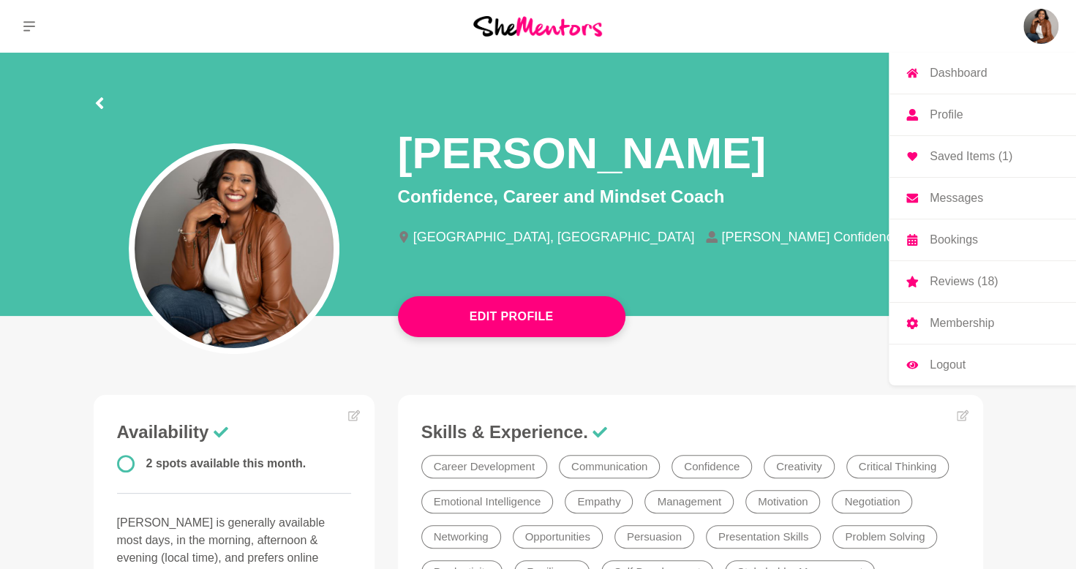
click at [974, 325] on p "Membership" at bounding box center [961, 323] width 64 height 12
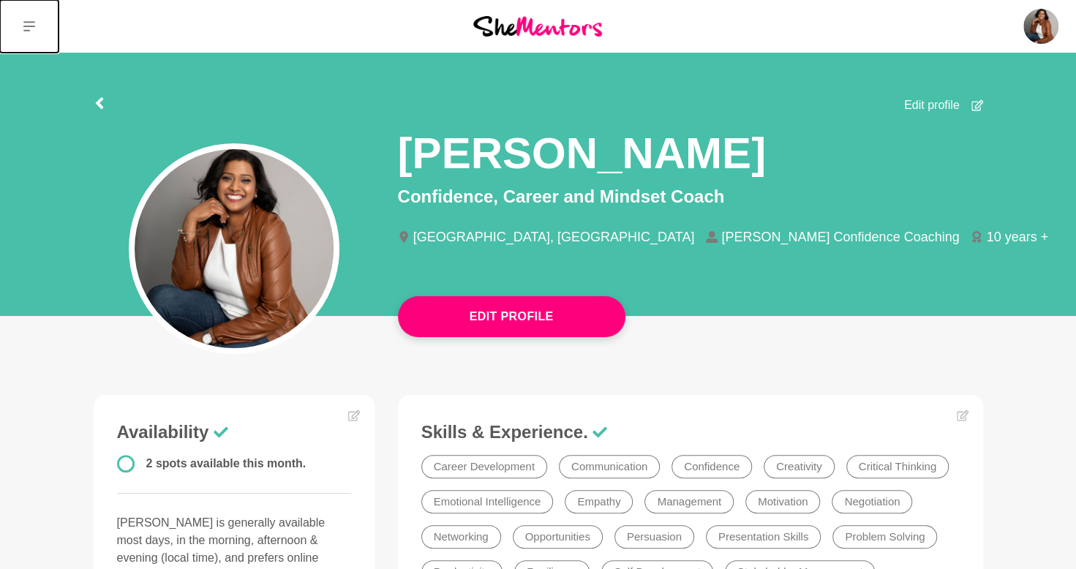
click at [23, 29] on icon at bounding box center [29, 26] width 12 height 12
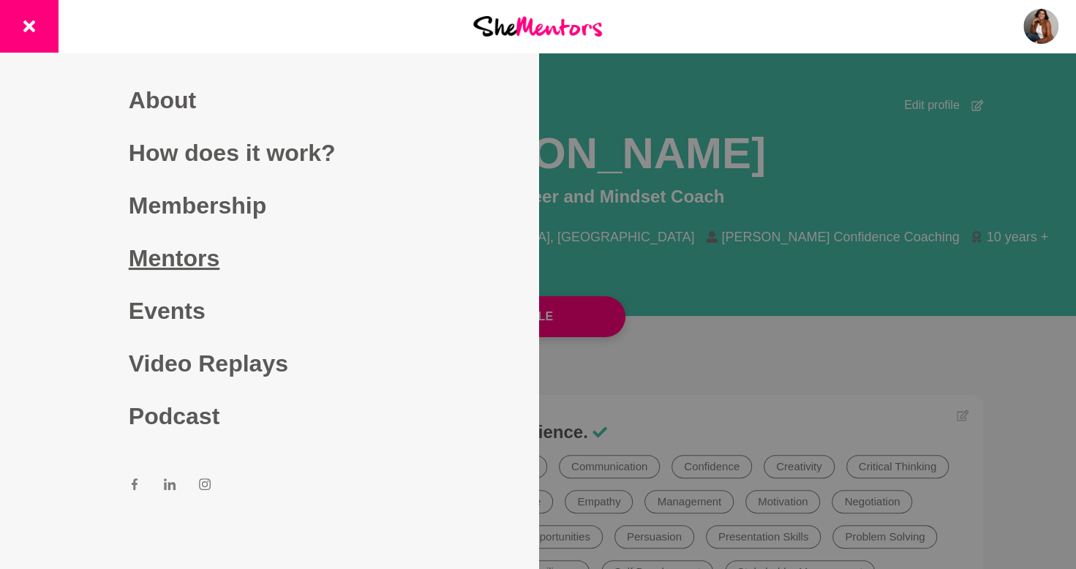
click at [183, 257] on link "Mentors" at bounding box center [269, 258] width 281 height 53
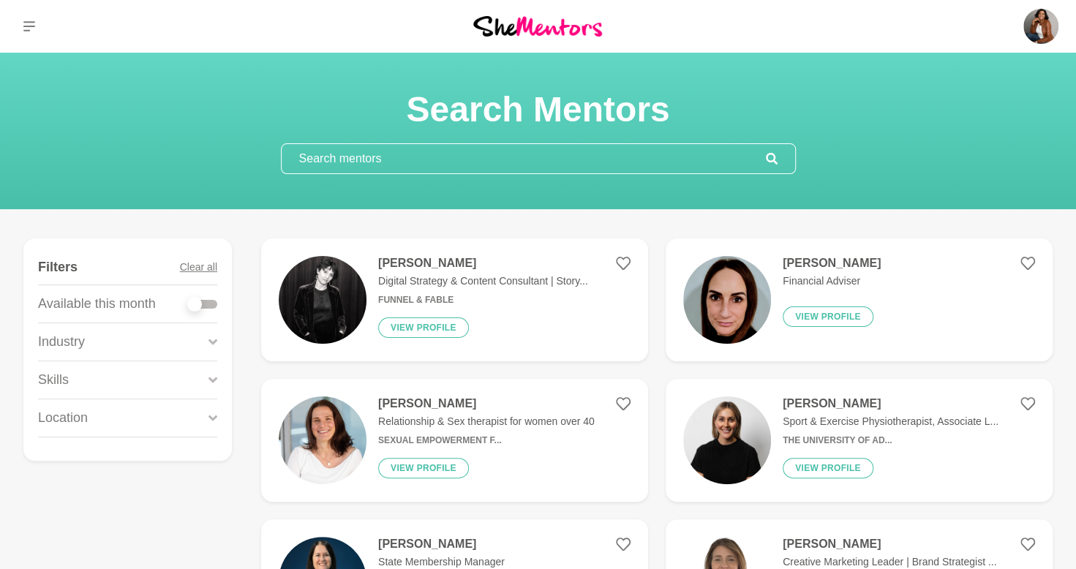
click at [204, 306] on div at bounding box center [202, 304] width 29 height 9
checkbox input "true"
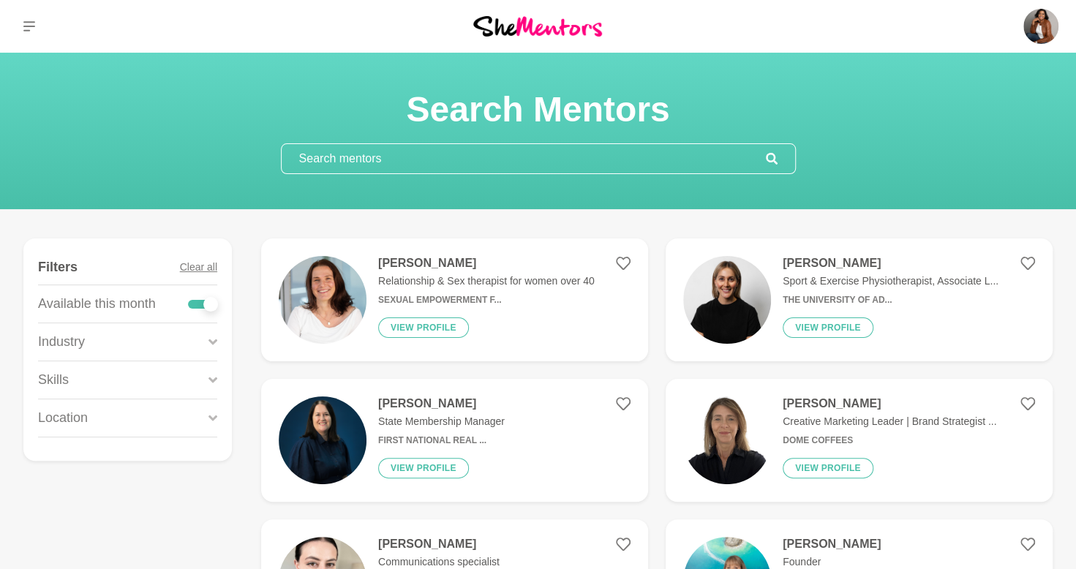
click at [774, 159] on icon at bounding box center [772, 159] width 12 height 12
click at [722, 165] on input "text" at bounding box center [524, 158] width 484 height 29
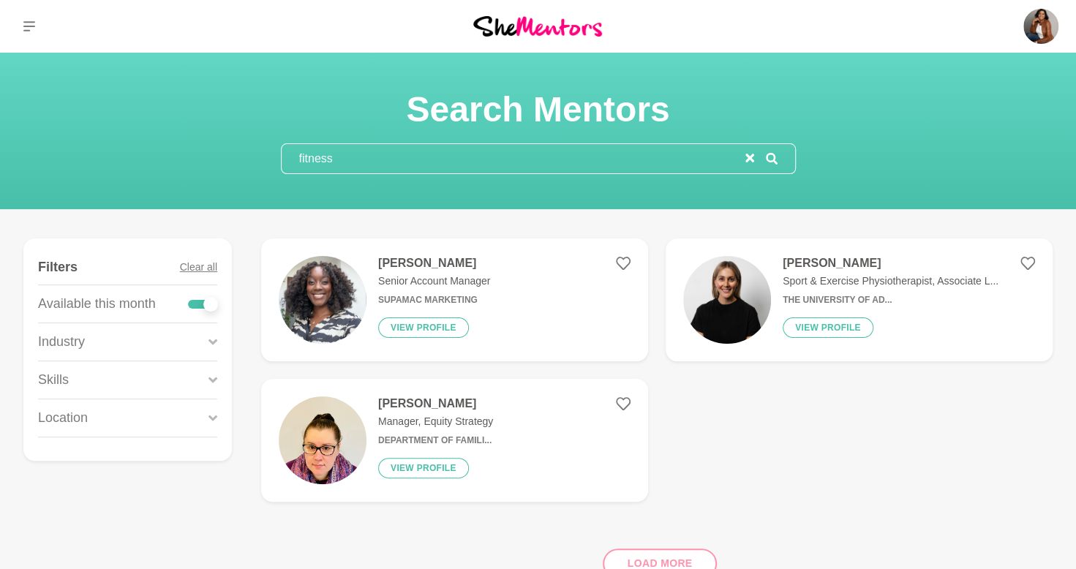
type input "fitness"
click at [736, 287] on img at bounding box center [727, 300] width 88 height 88
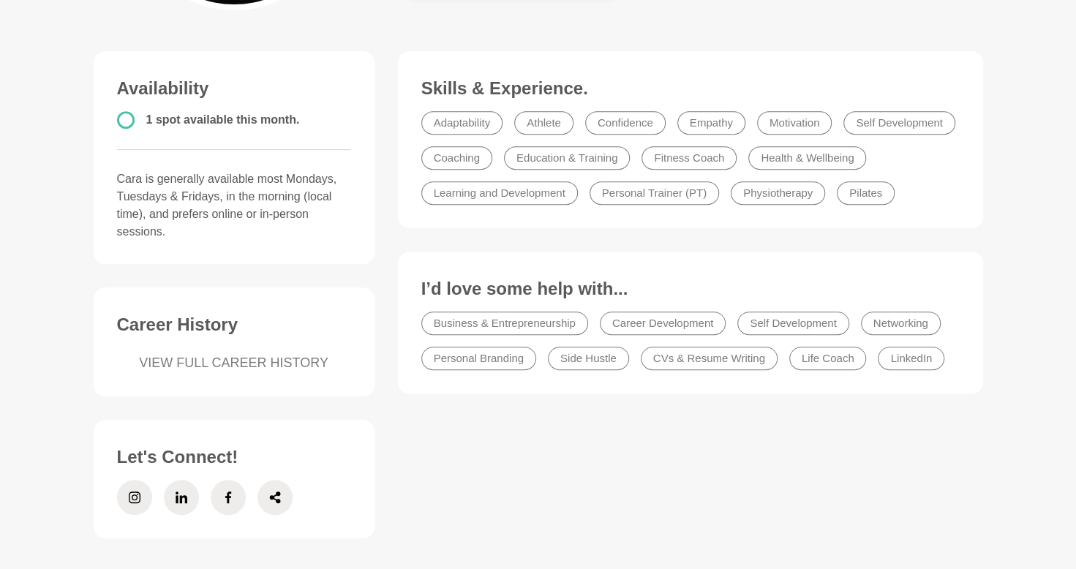
scroll to position [347, 0]
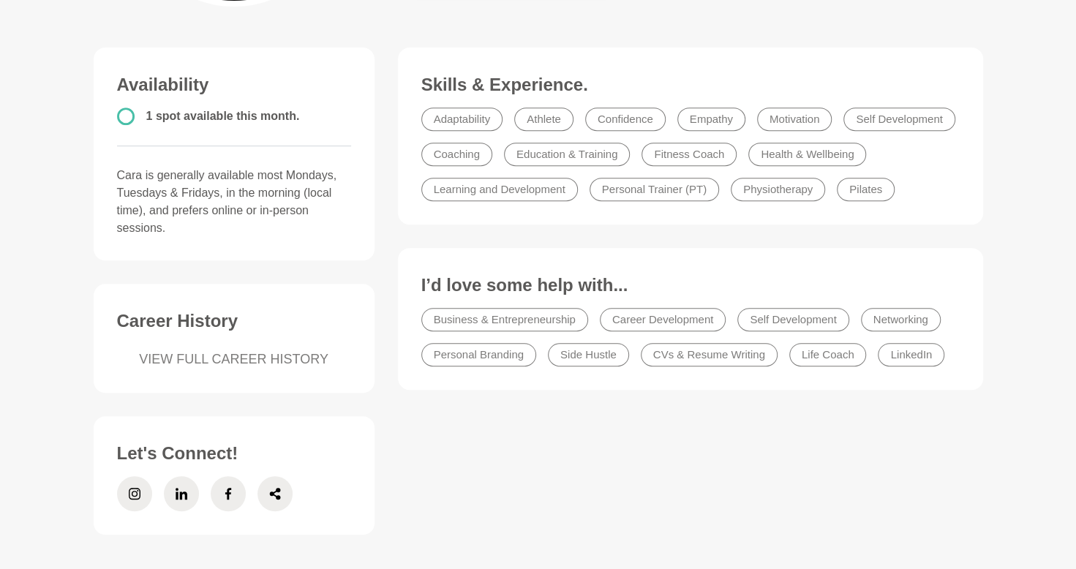
click at [238, 352] on link "VIEW FULL CAREER HISTORY" at bounding box center [234, 360] width 234 height 20
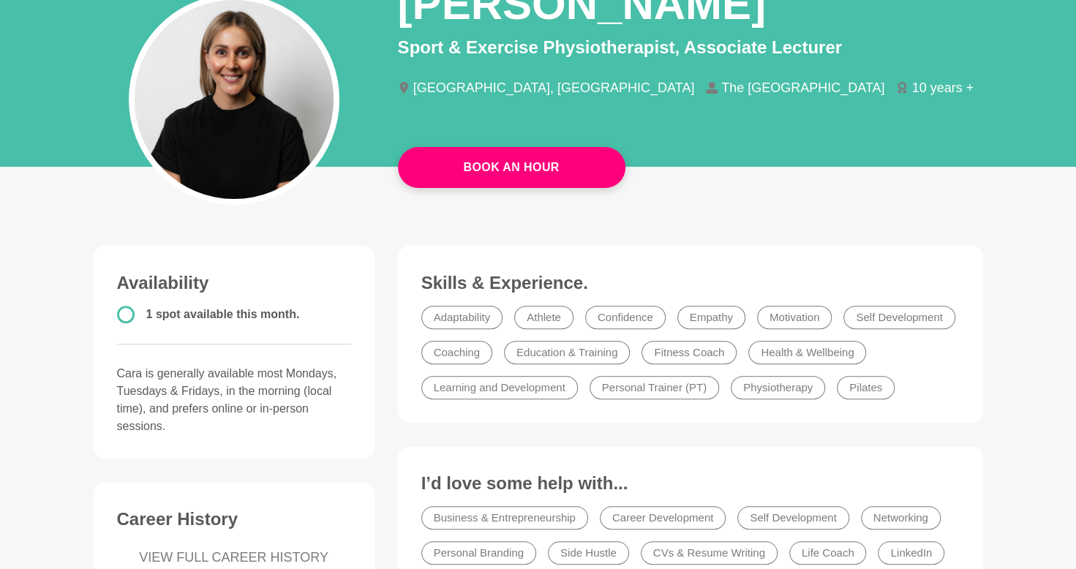
scroll to position [151, 0]
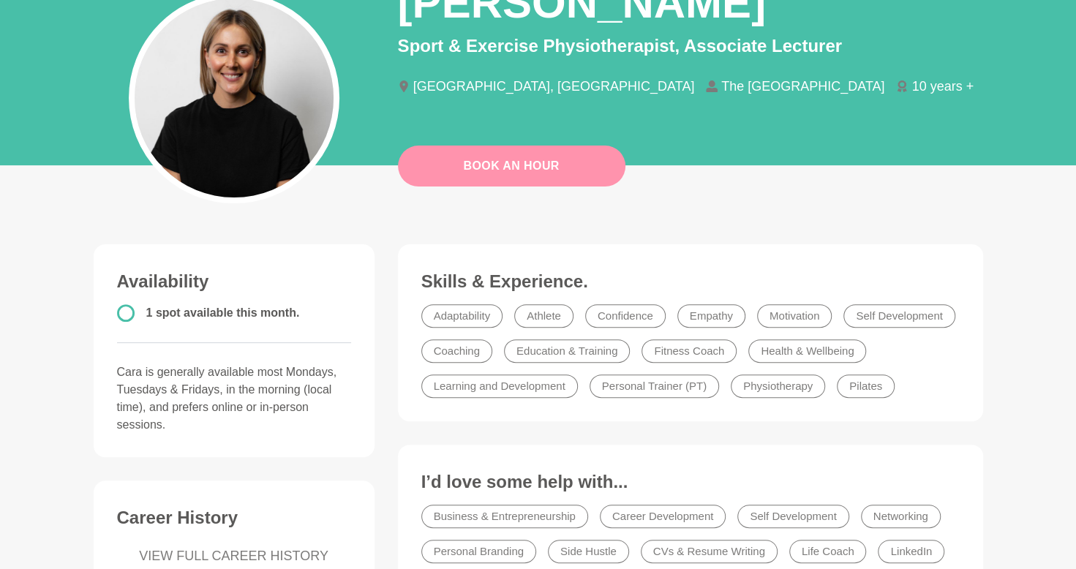
click at [578, 159] on link "Book An Hour" at bounding box center [511, 166] width 227 height 41
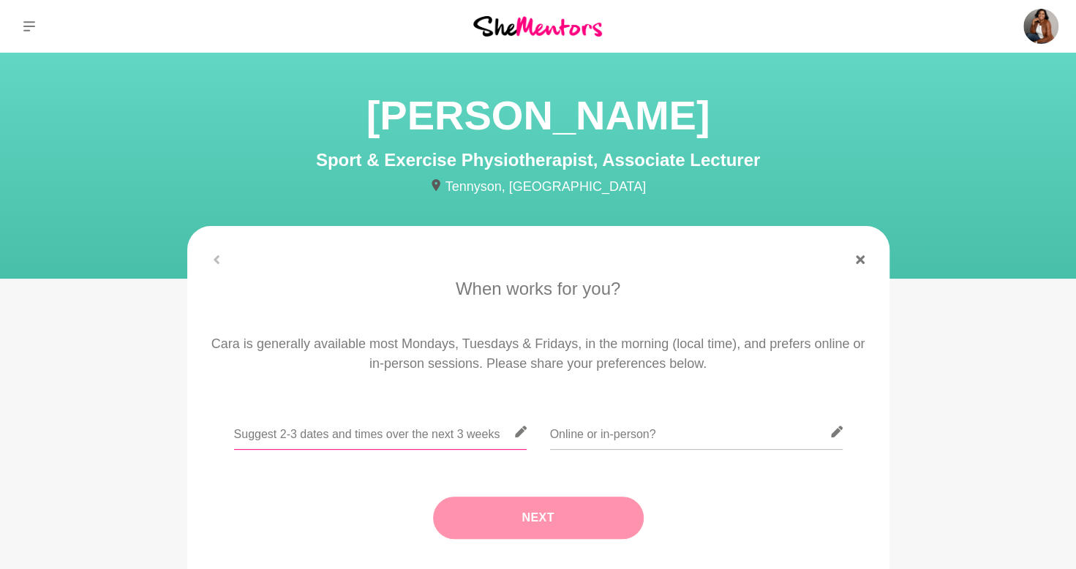
click at [450, 429] on input "text" at bounding box center [380, 432] width 293 height 36
click at [638, 439] on input "text" at bounding box center [696, 432] width 293 height 36
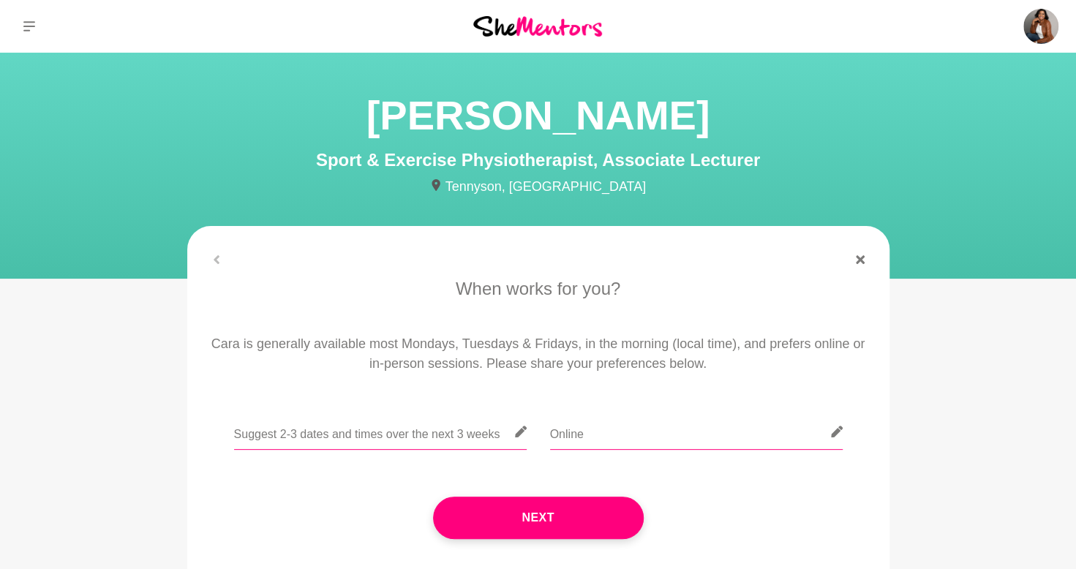
type input "Online"
click at [465, 431] on input "text" at bounding box center [380, 432] width 293 height 36
type input "T"
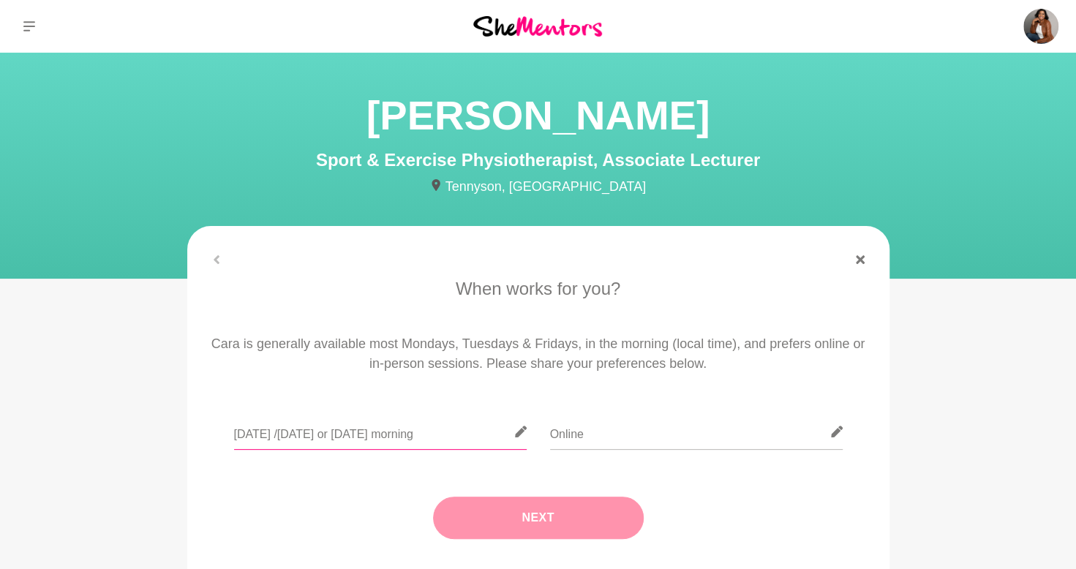
type input "Monday /Tuesday or Friday morning"
click at [531, 530] on button "Next" at bounding box center [538, 518] width 211 height 42
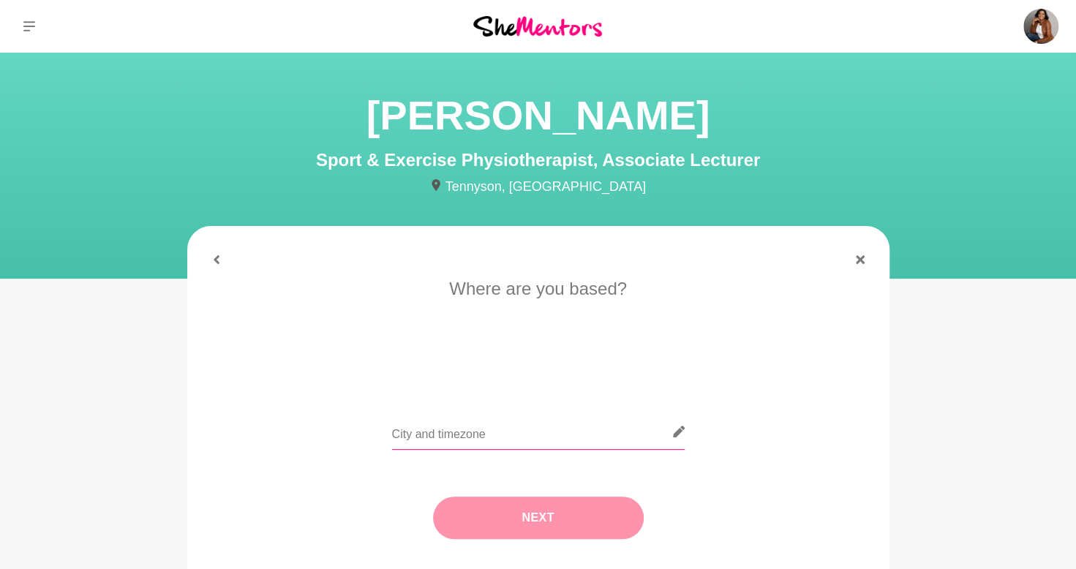
click at [537, 426] on input "text" at bounding box center [538, 432] width 293 height 36
type input "[GEOGRAPHIC_DATA]"
click at [529, 512] on button "Next" at bounding box center [538, 518] width 211 height 42
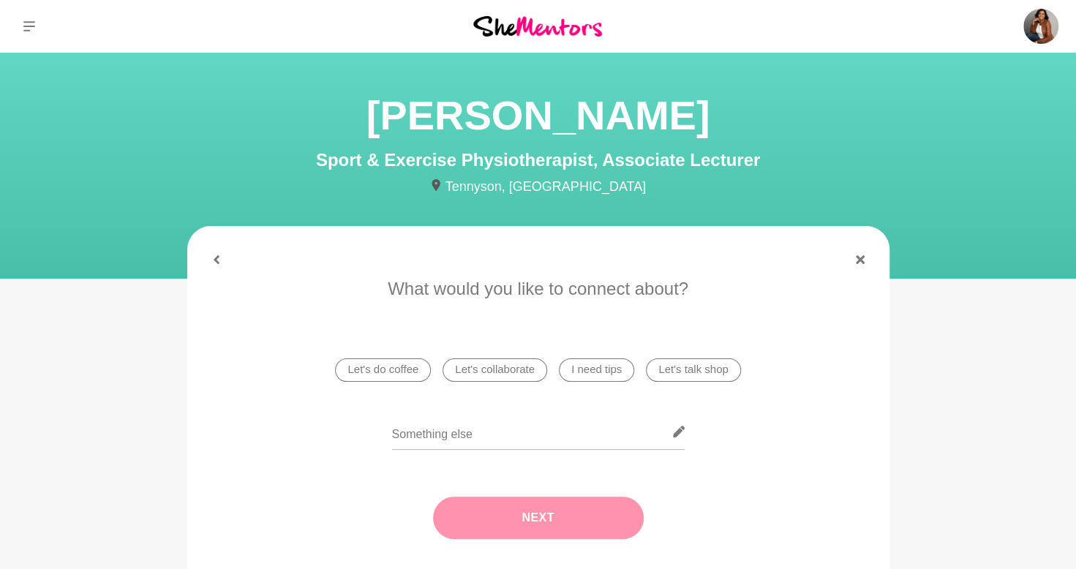
click at [611, 373] on li "I need tips" at bounding box center [596, 369] width 75 height 23
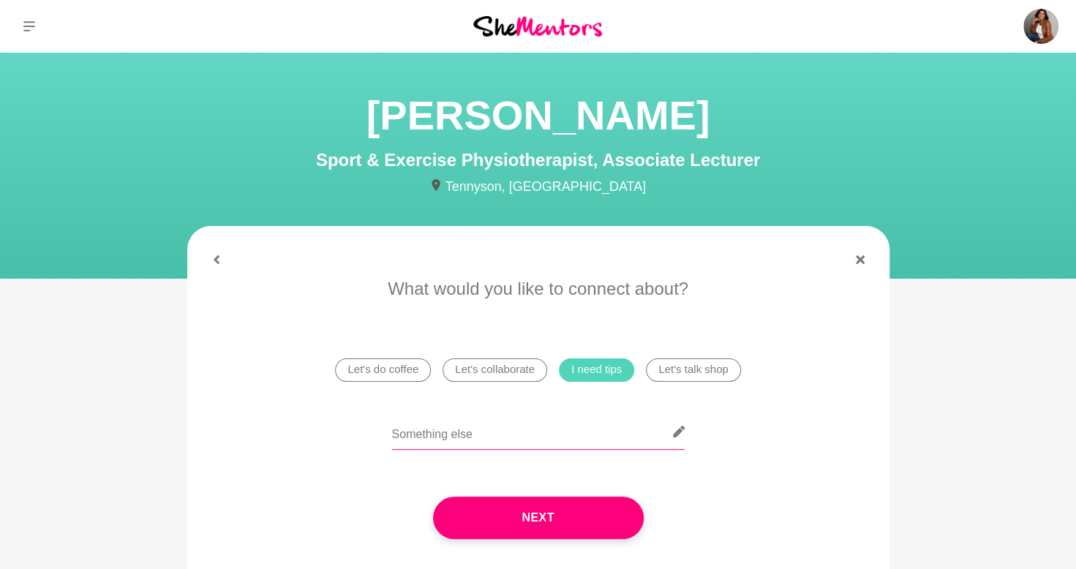
click at [572, 437] on input "text" at bounding box center [538, 432] width 293 height 36
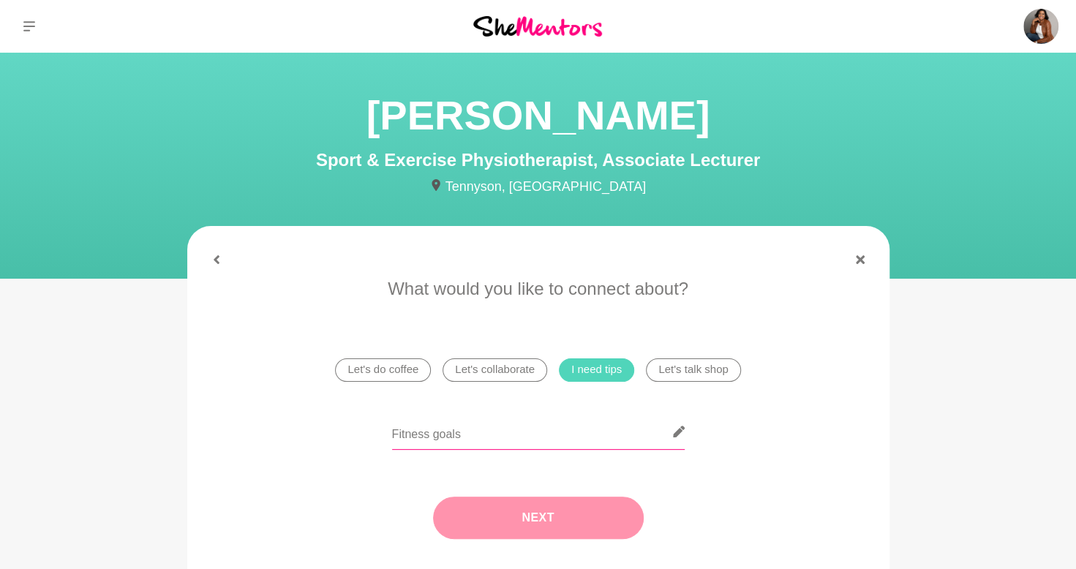
type input "Fitness goals"
click at [562, 524] on button "Next" at bounding box center [538, 518] width 211 height 42
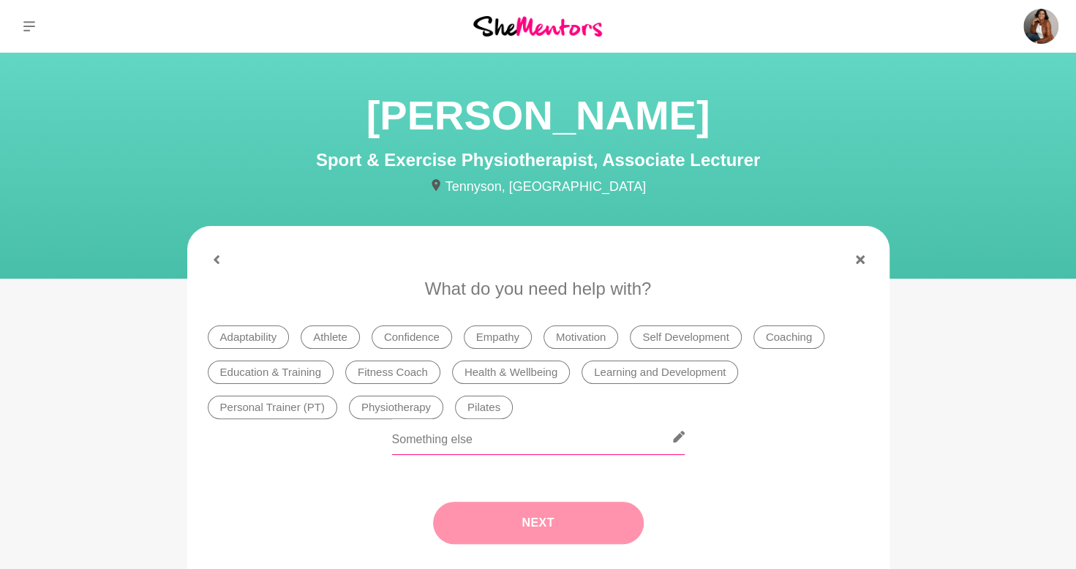
click at [542, 442] on input "text" at bounding box center [538, 437] width 293 height 36
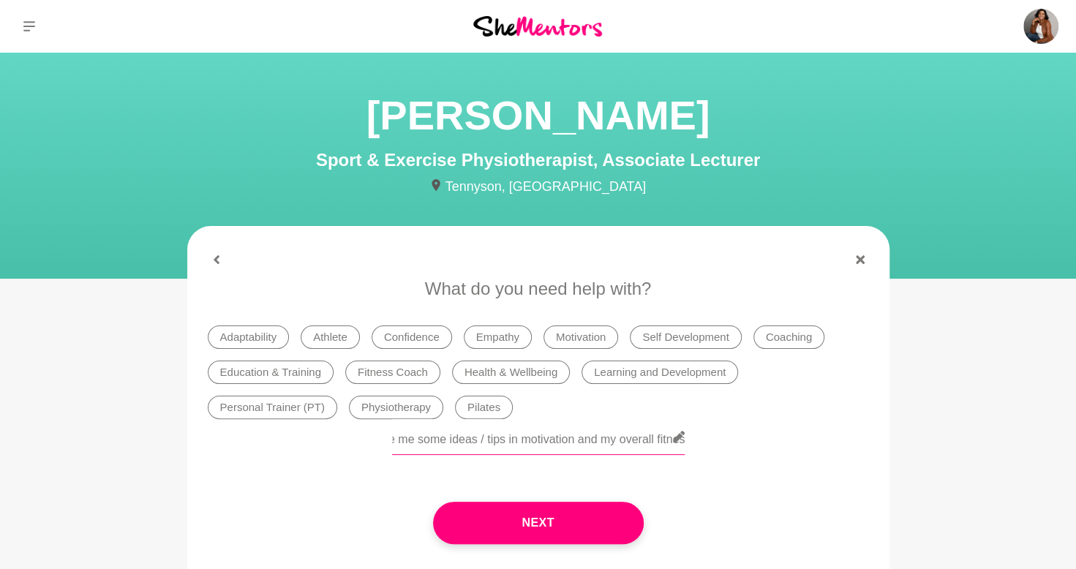
scroll to position [0, 553]
type input "I'm recently a new mum and I have lost my fitness aspirations. I' hoping you ca…"
click at [515, 374] on li "Health & Wellbeing" at bounding box center [511, 372] width 118 height 23
click at [407, 367] on li "Fitness Coach" at bounding box center [392, 372] width 95 height 23
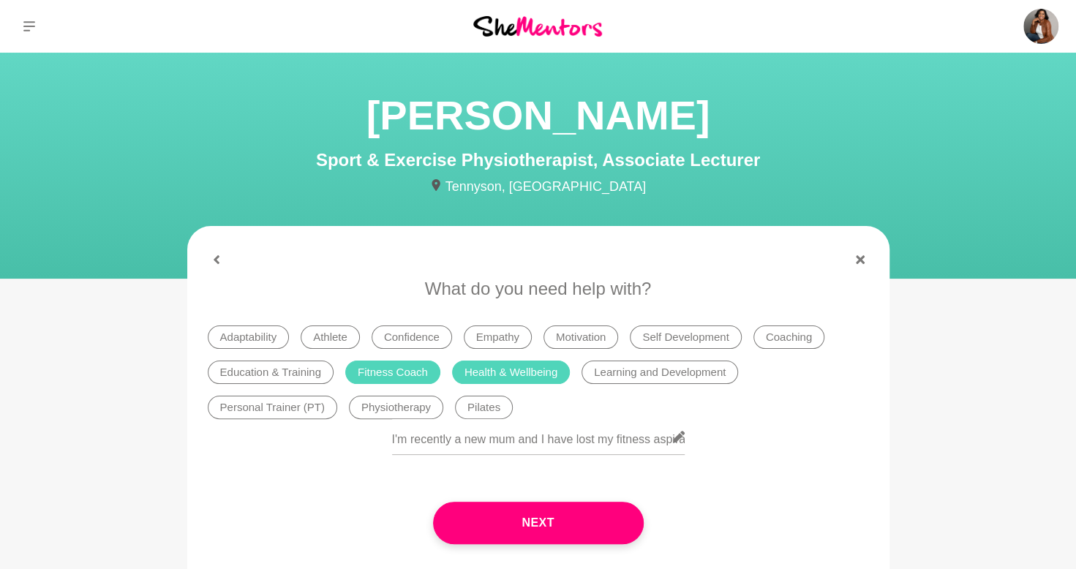
click at [593, 327] on li "Motivation" at bounding box center [580, 336] width 75 height 23
click at [292, 410] on li "Personal Trainer (PT)" at bounding box center [272, 407] width 129 height 23
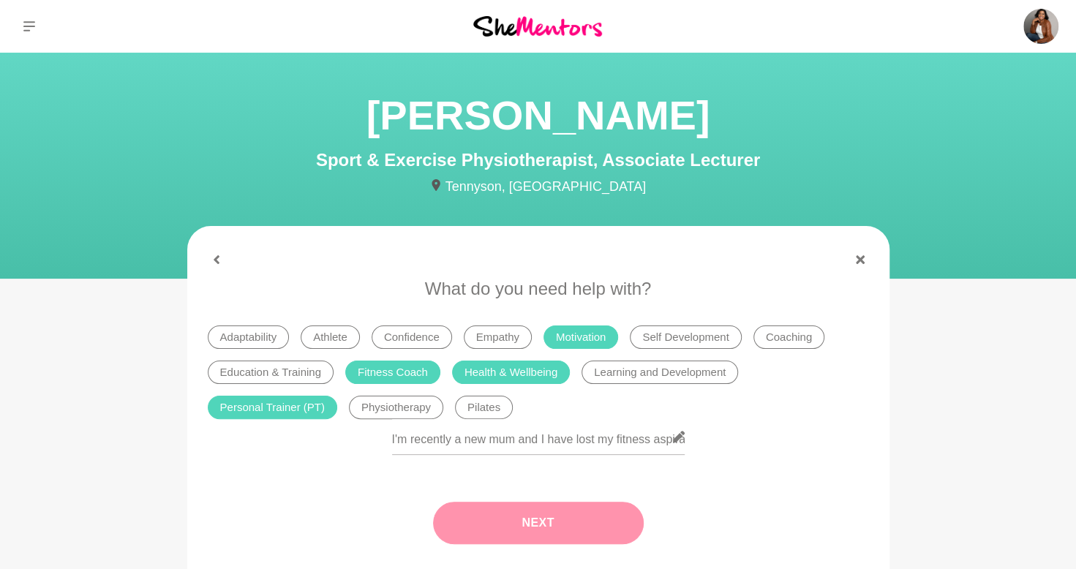
click at [605, 518] on button "Next" at bounding box center [538, 523] width 211 height 42
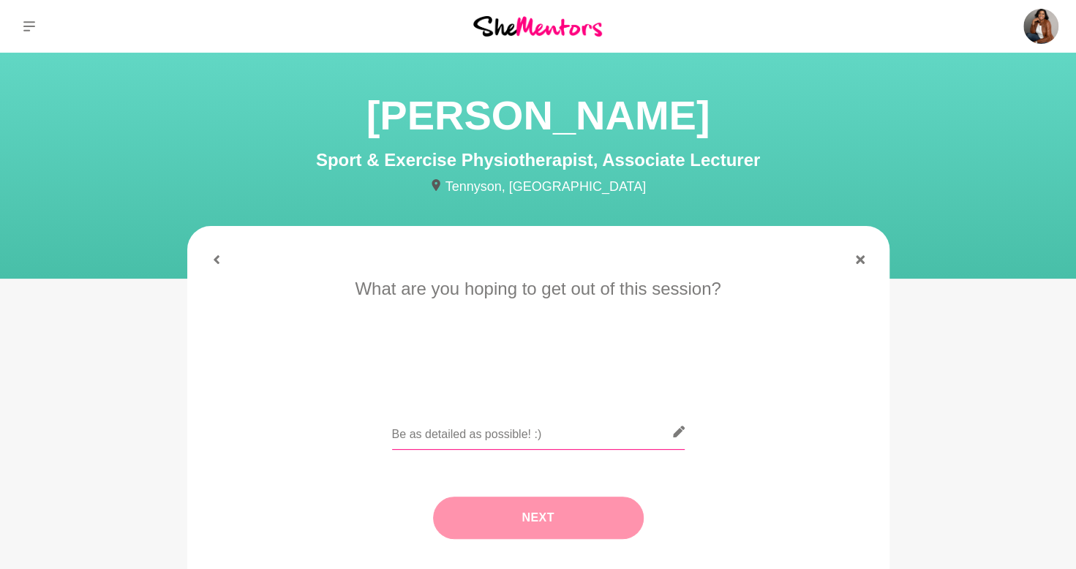
click at [608, 437] on input "text" at bounding box center [538, 432] width 293 height 36
type input "If you have any ideas/ tips and motivation or plan you can provide / help me wi…"
click at [592, 512] on button "Next" at bounding box center [538, 518] width 211 height 42
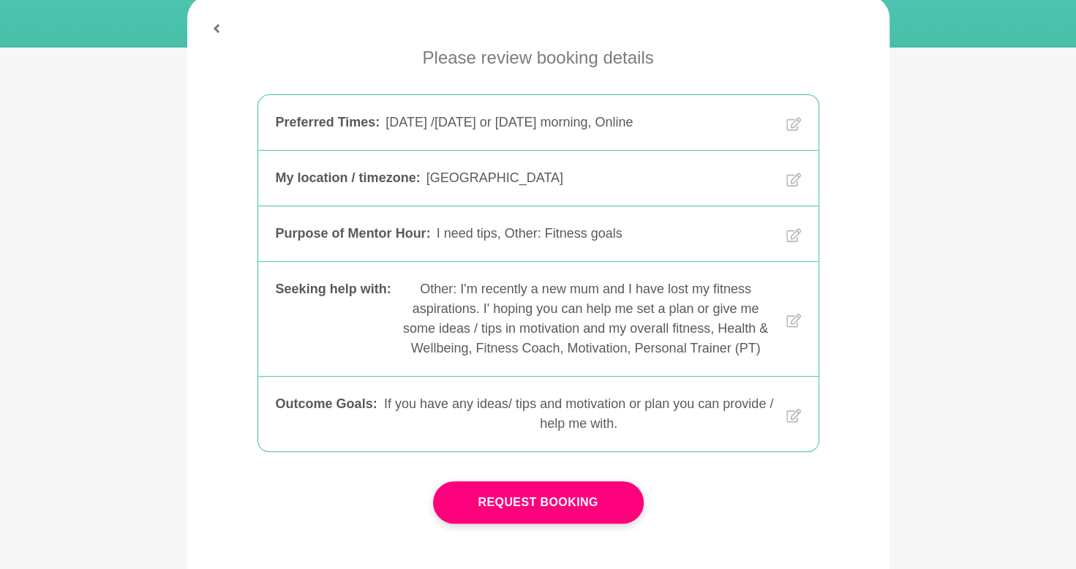
scroll to position [293, 0]
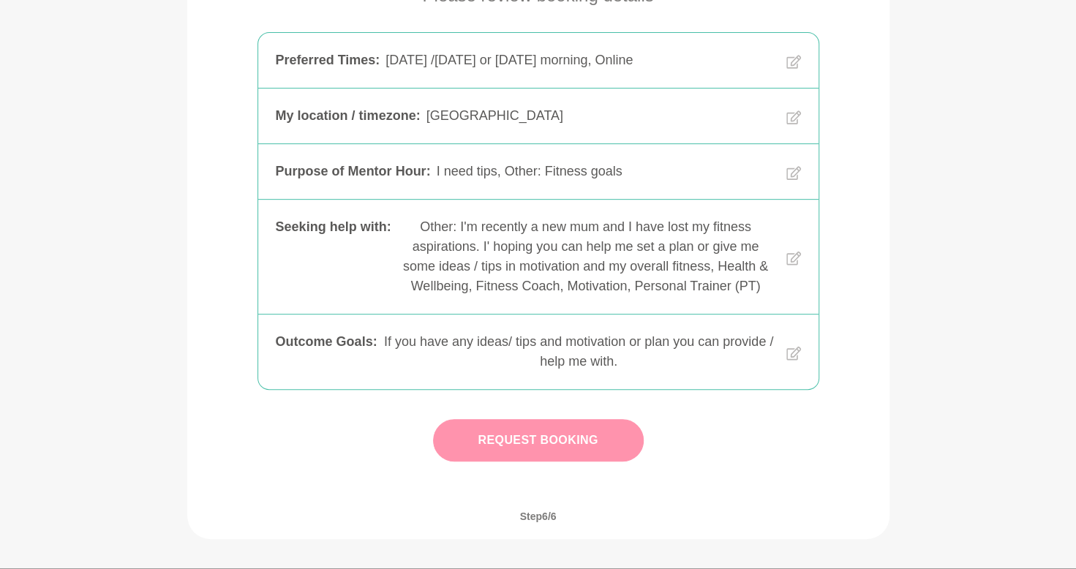
click at [633, 461] on button "Request Booking" at bounding box center [538, 440] width 211 height 42
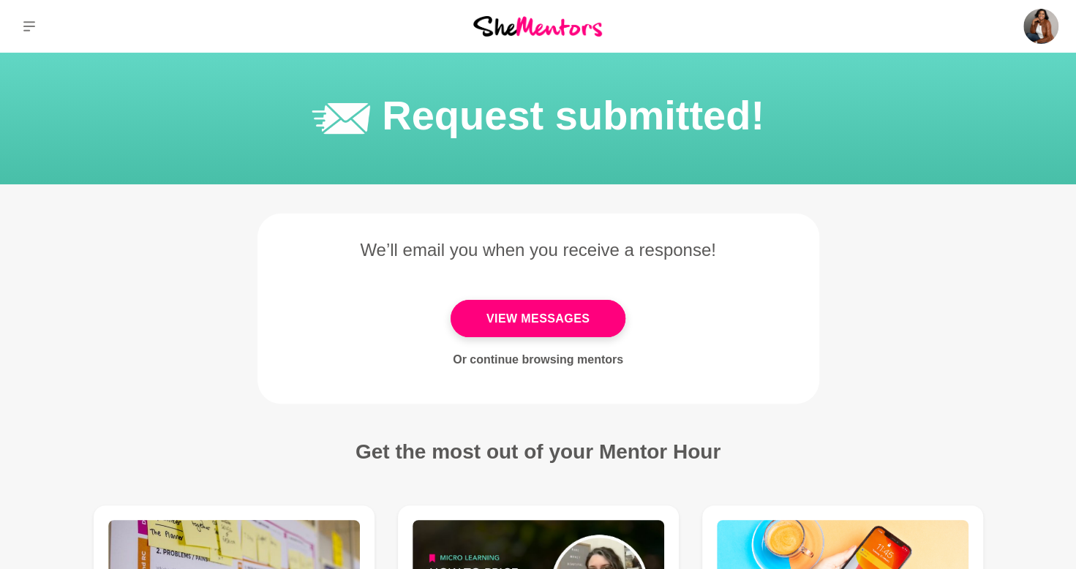
click at [547, 359] on link "Or continue browsing mentors" at bounding box center [538, 359] width 170 height 12
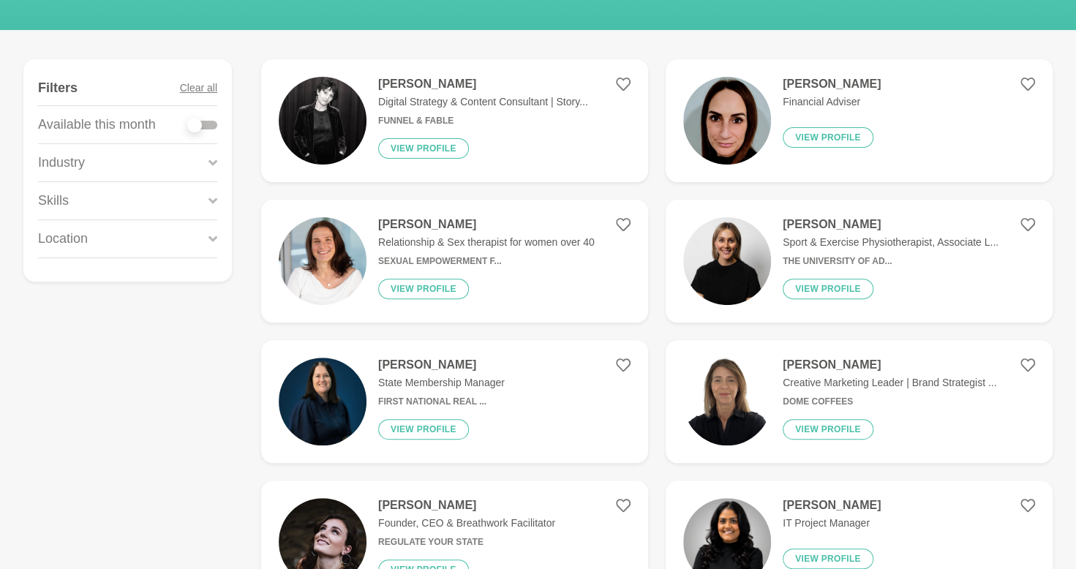
scroll to position [197, 0]
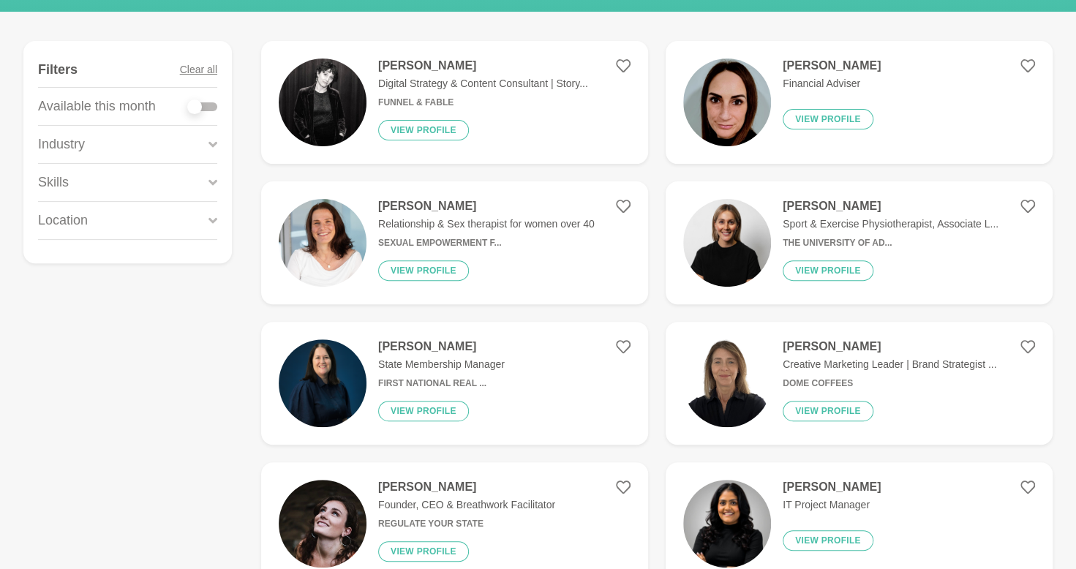
click at [212, 104] on div at bounding box center [202, 106] width 29 height 9
checkbox input "true"
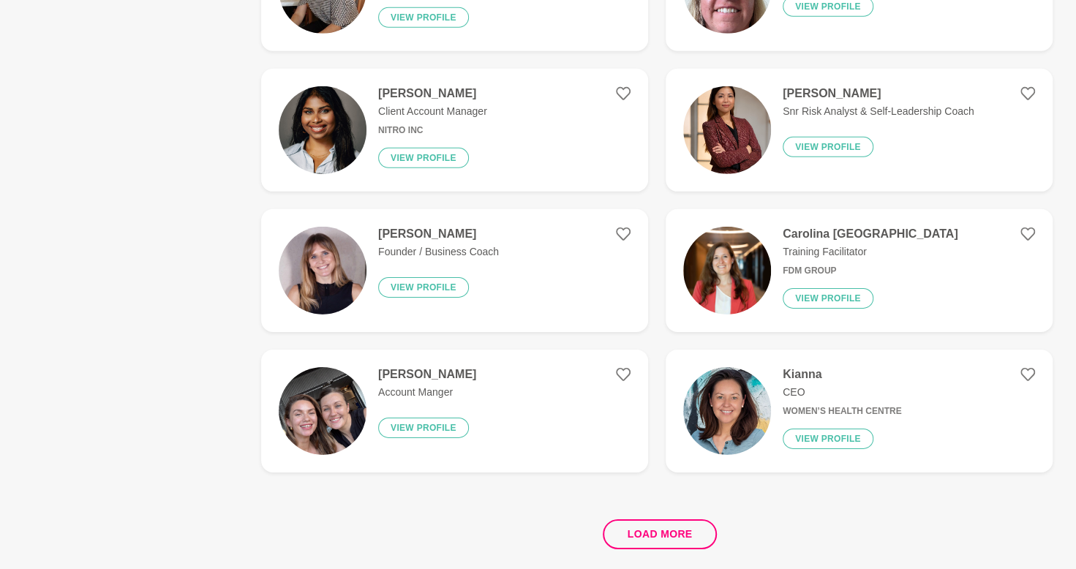
scroll to position [2559, 0]
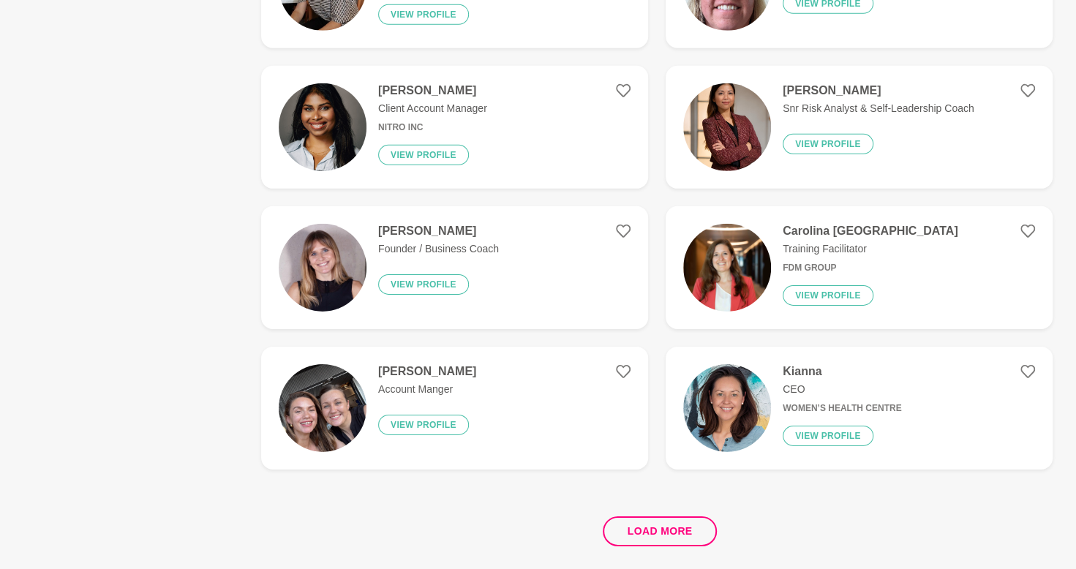
click at [721, 412] on img at bounding box center [727, 408] width 88 height 88
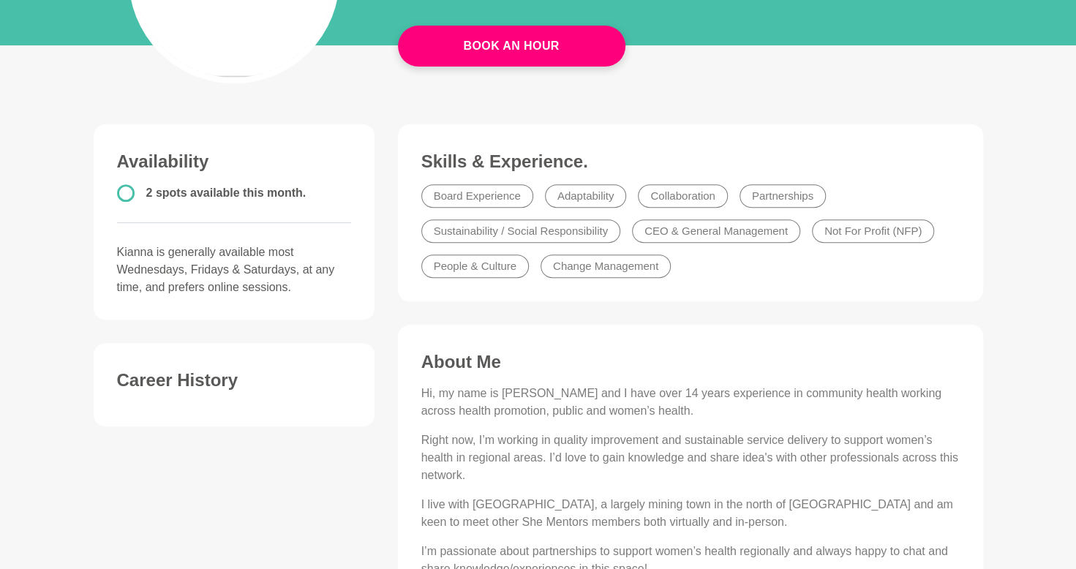
scroll to position [83, 0]
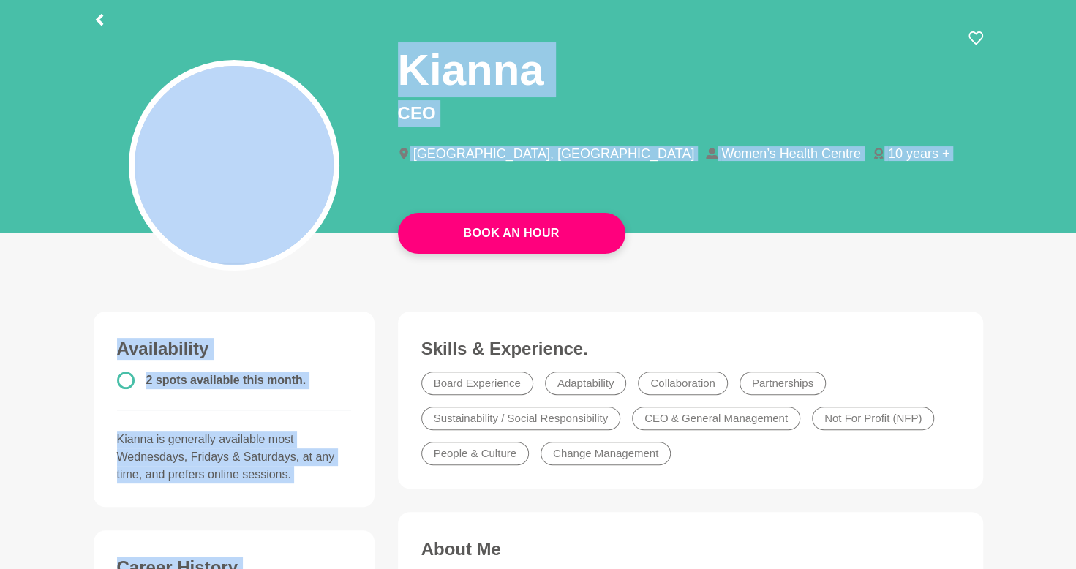
drag, startPoint x: 1062, startPoint y: 279, endPoint x: 1065, endPoint y: 156, distance: 122.2
click at [1065, 156] on main "Book An Hour Kianna CEO Port Hedland, Australia Women’s Health Centre 10 years …" at bounding box center [538, 498] width 1076 height 1059
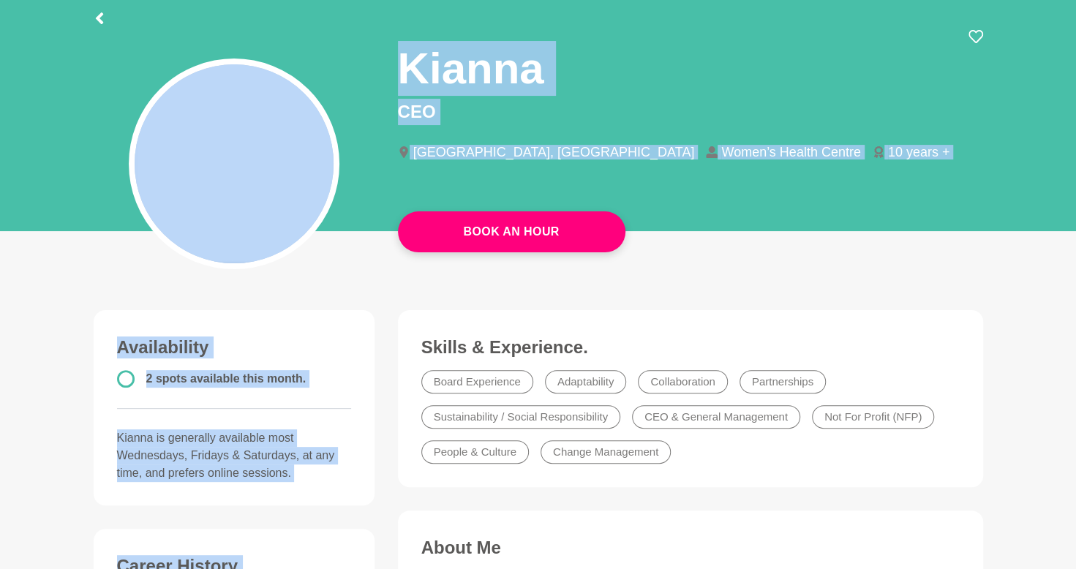
scroll to position [0, 0]
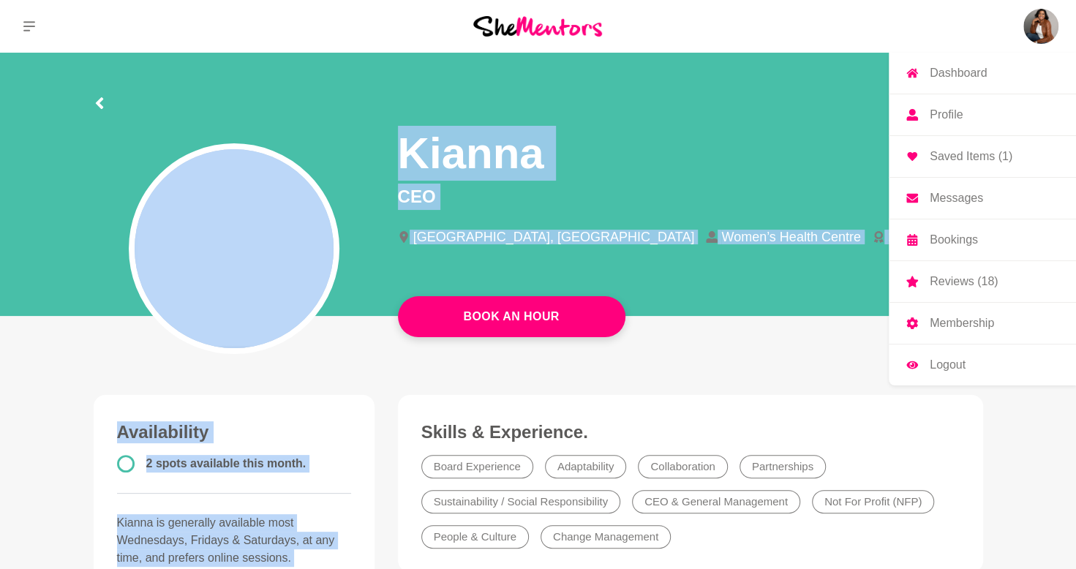
click at [1035, 26] on img at bounding box center [1040, 26] width 35 height 35
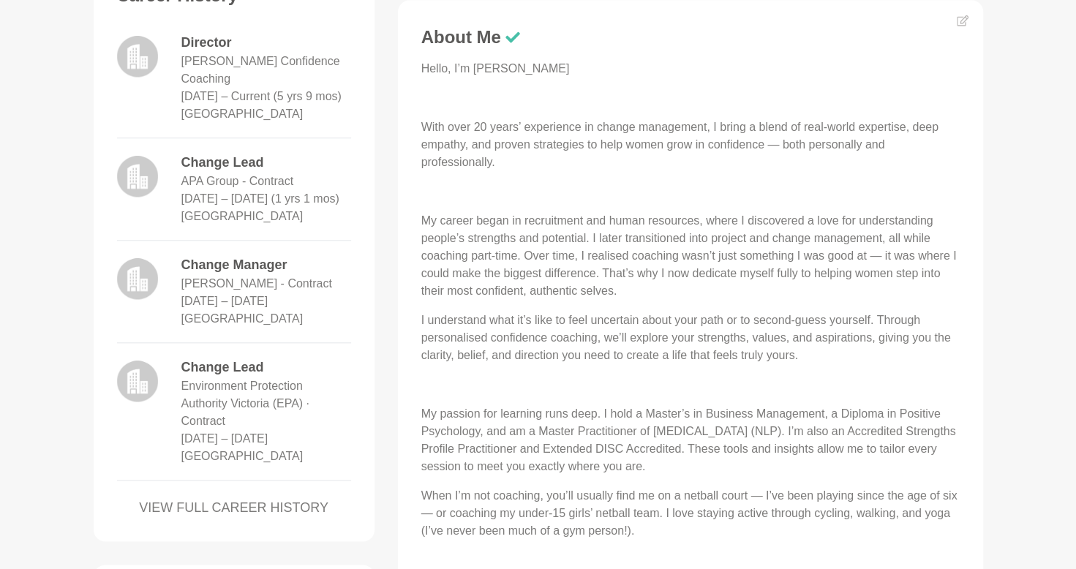
scroll to position [714, 0]
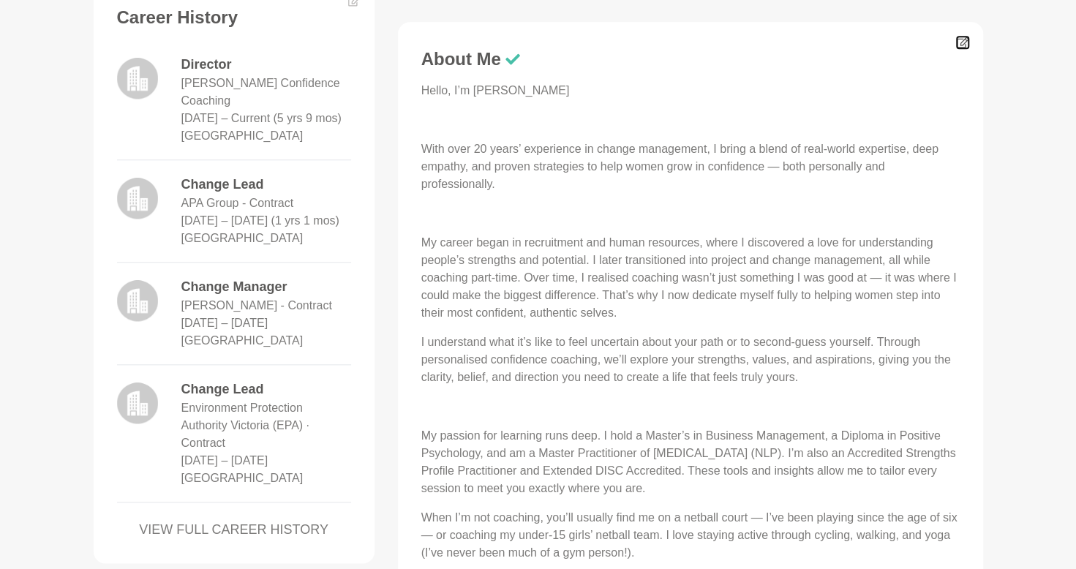
click at [962, 41] on icon at bounding box center [962, 43] width 12 height 12
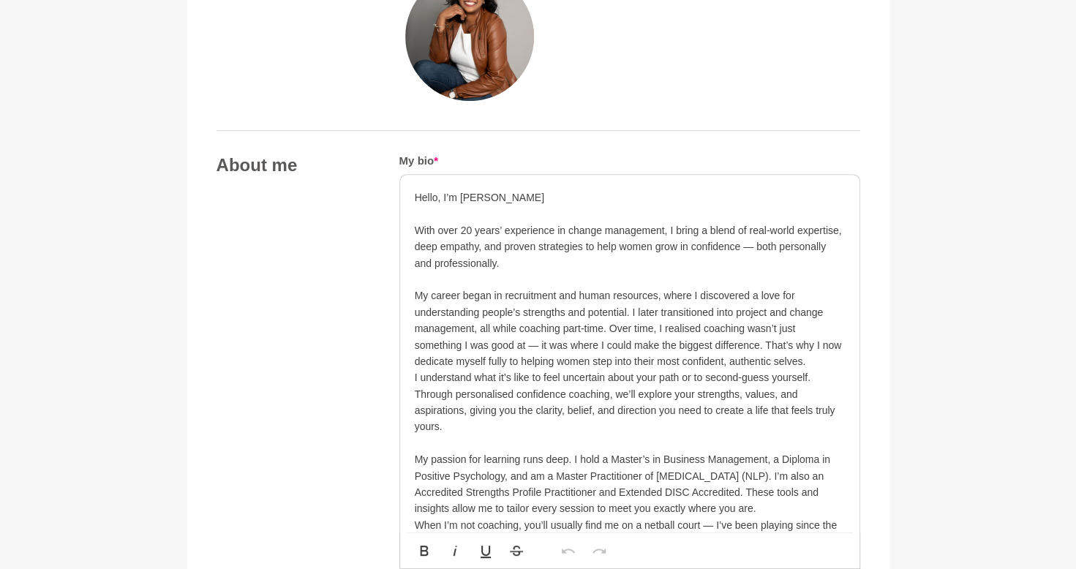
scroll to position [674, 0]
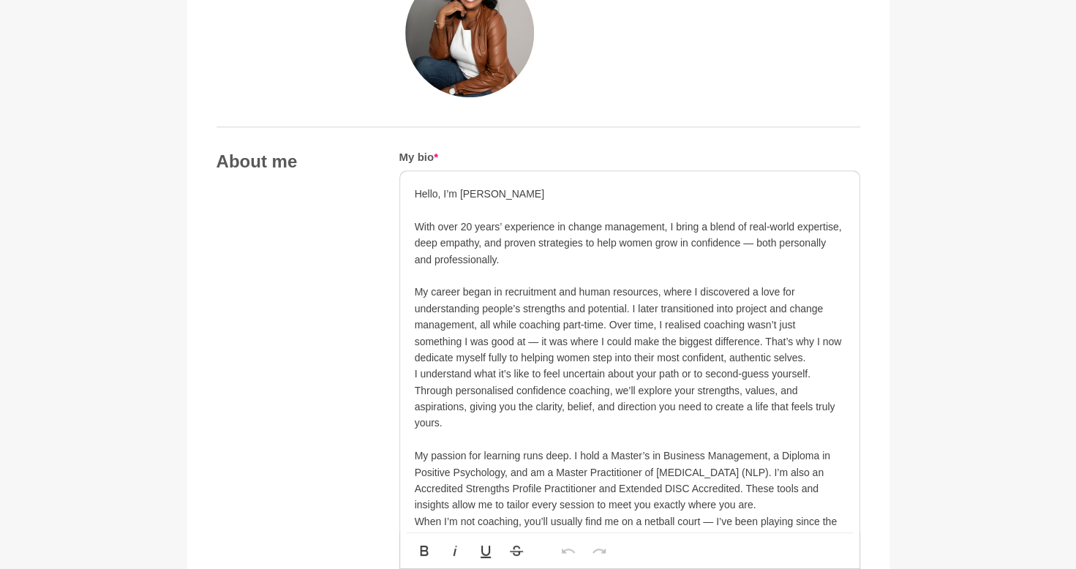
click at [670, 203] on p at bounding box center [630, 210] width 430 height 16
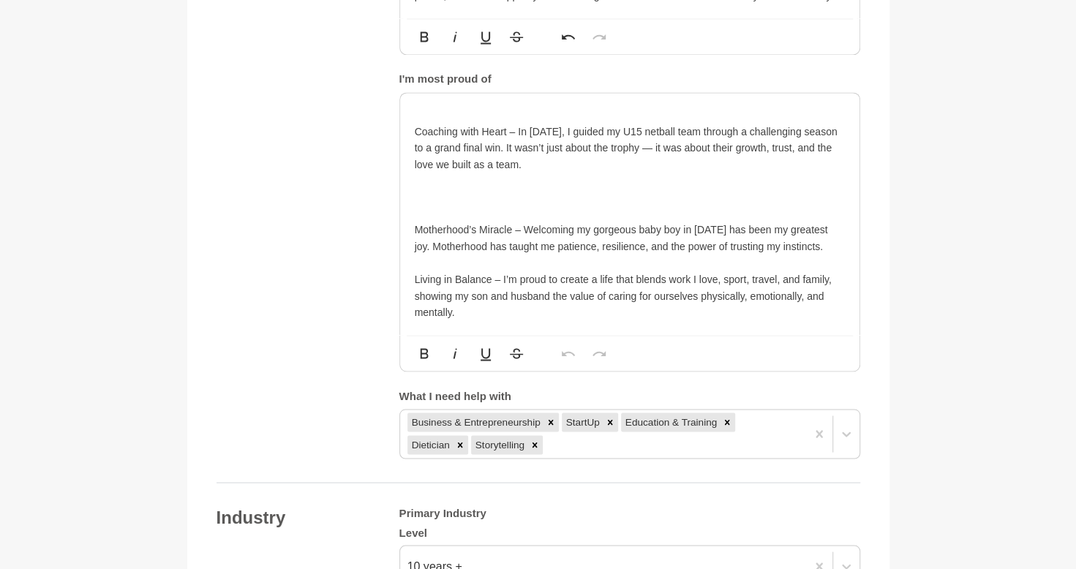
scroll to position [1337, 0]
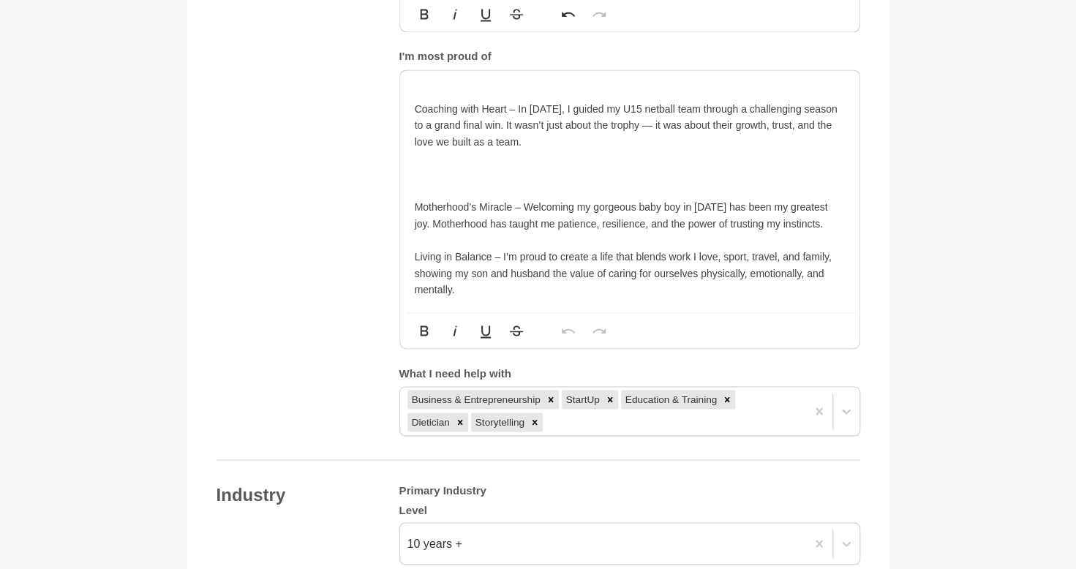
click at [623, 78] on div "Coaching with Heart – In 2024, I guided my U15 netball team through a challengi…" at bounding box center [629, 191] width 459 height 242
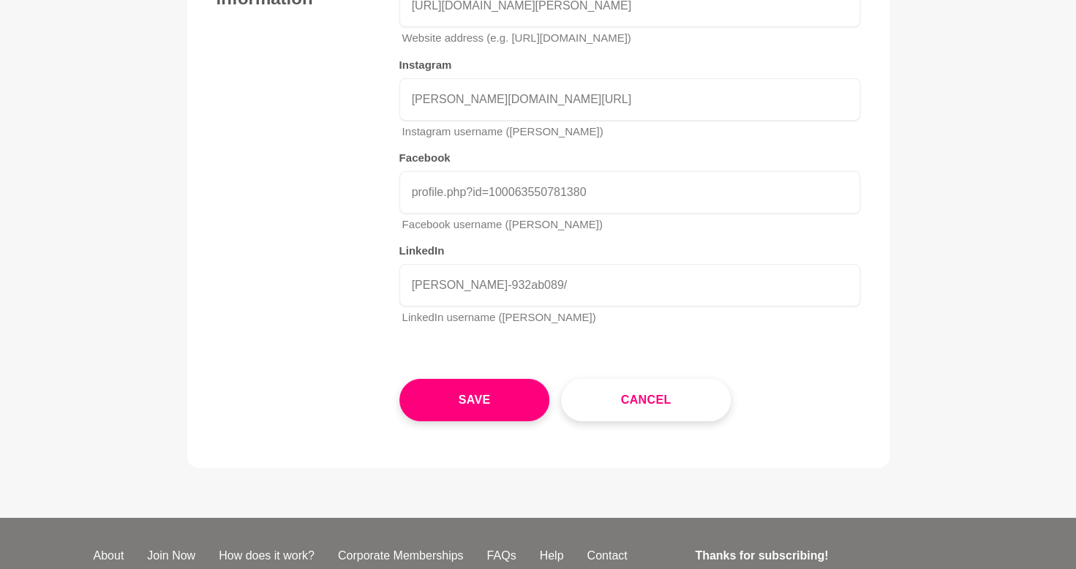
scroll to position [2946, 0]
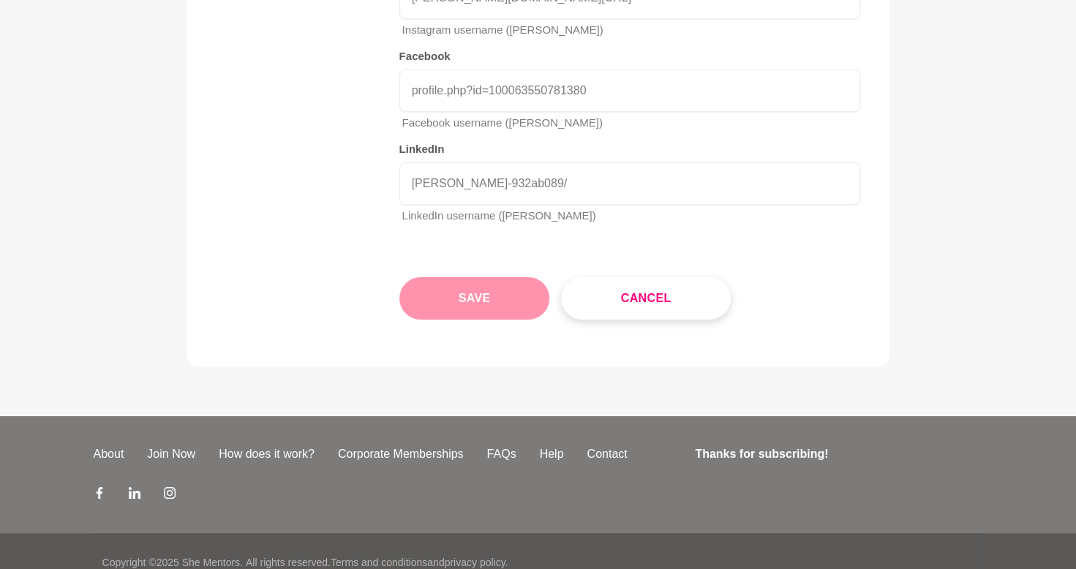
click at [515, 277] on button "Save" at bounding box center [474, 298] width 151 height 42
